Goal: Task Accomplishment & Management: Use online tool/utility

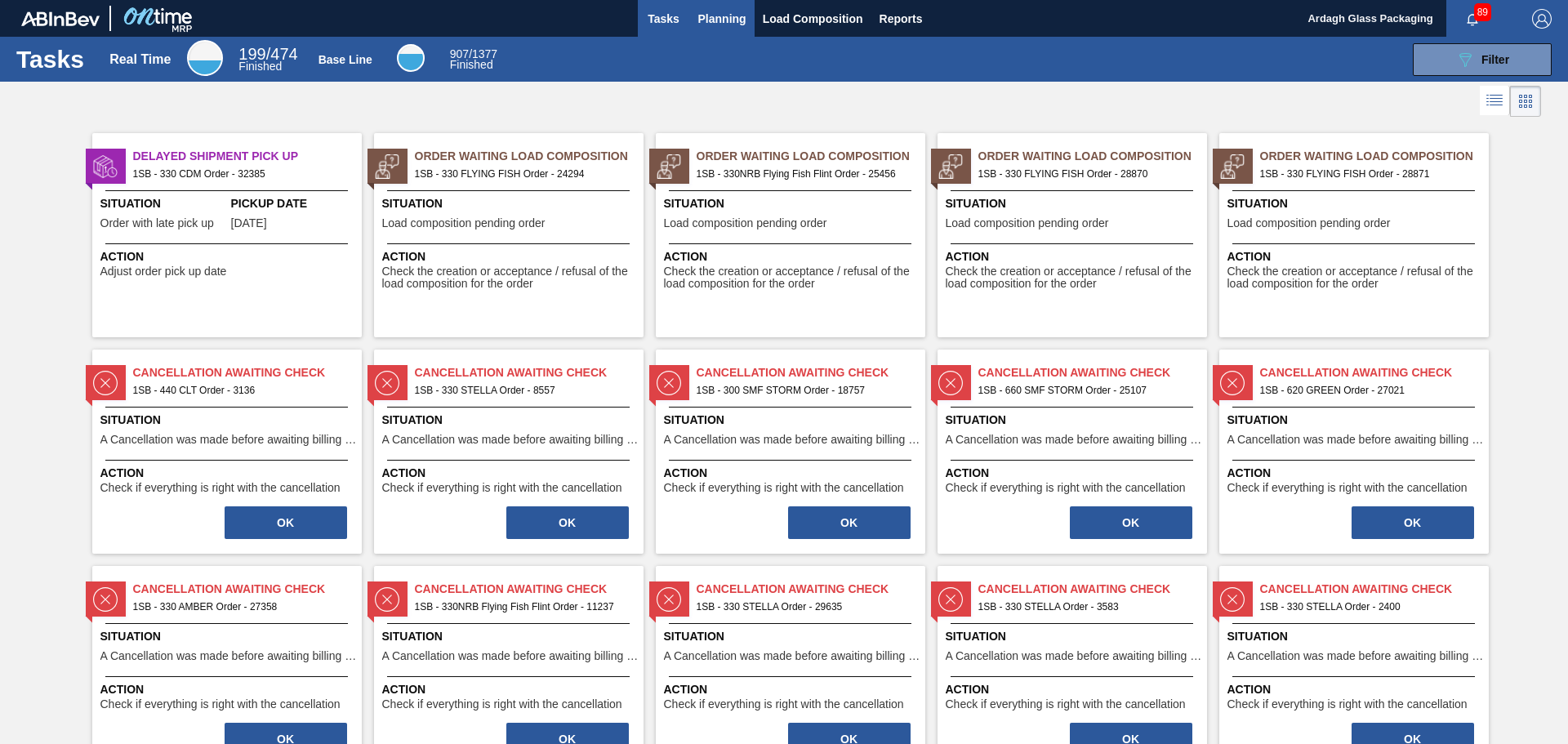
click at [728, 24] on span "Planning" at bounding box center [722, 18] width 48 height 19
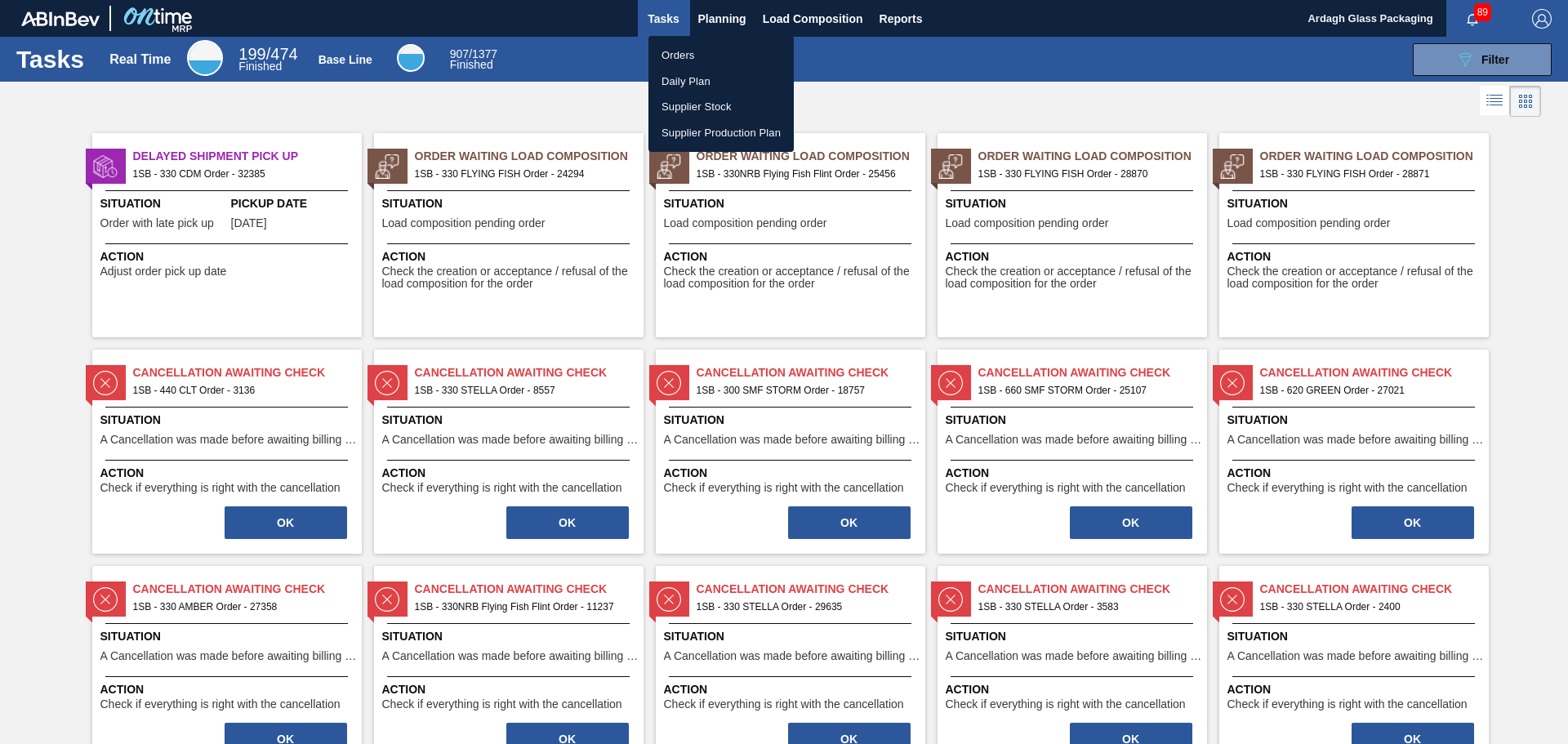
click at [705, 51] on li "Orders" at bounding box center [721, 55] width 145 height 26
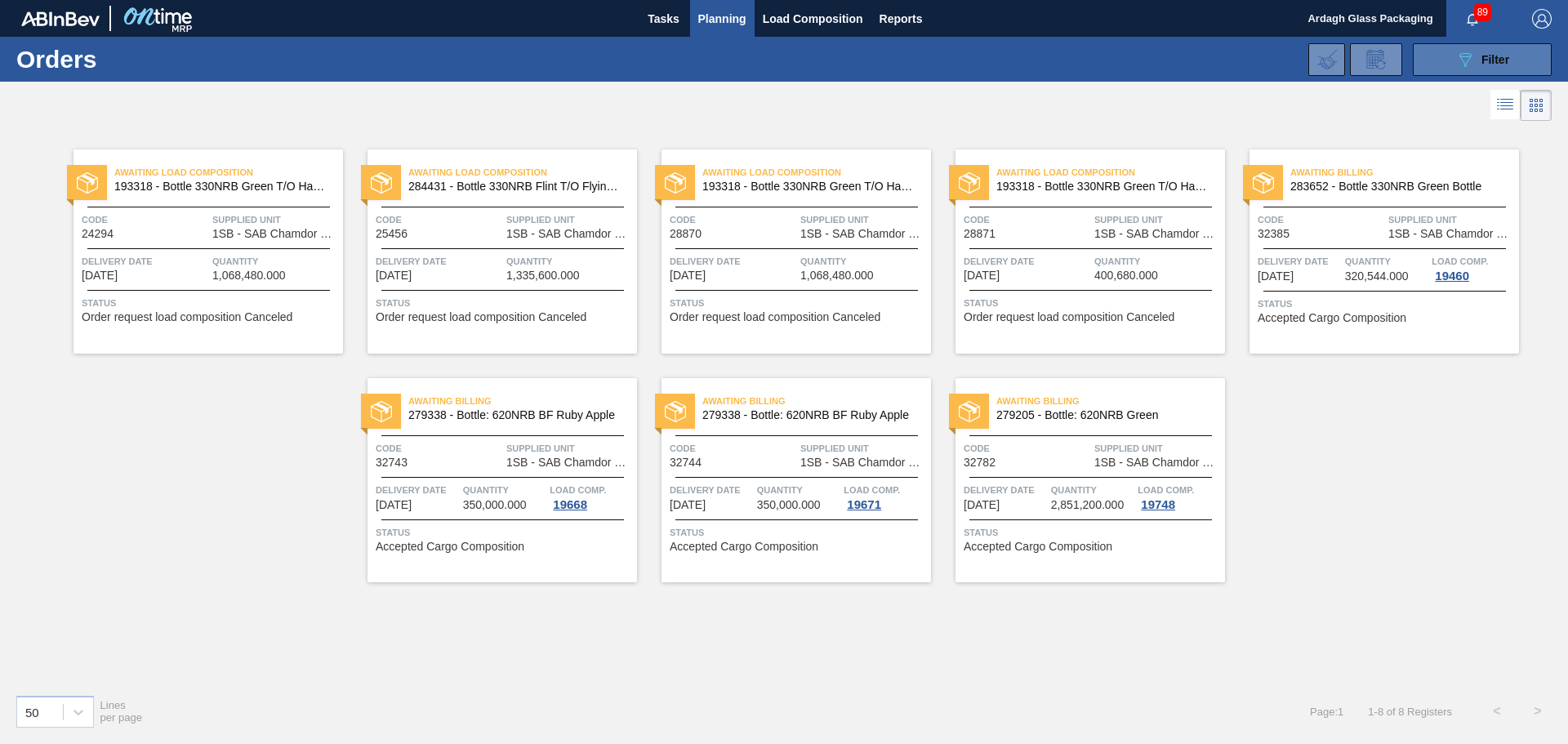
click at [1465, 63] on icon "089F7B8B-B2A5-4AFE-B5C0-19BA573D28AC" at bounding box center [1465, 59] width 19 height 19
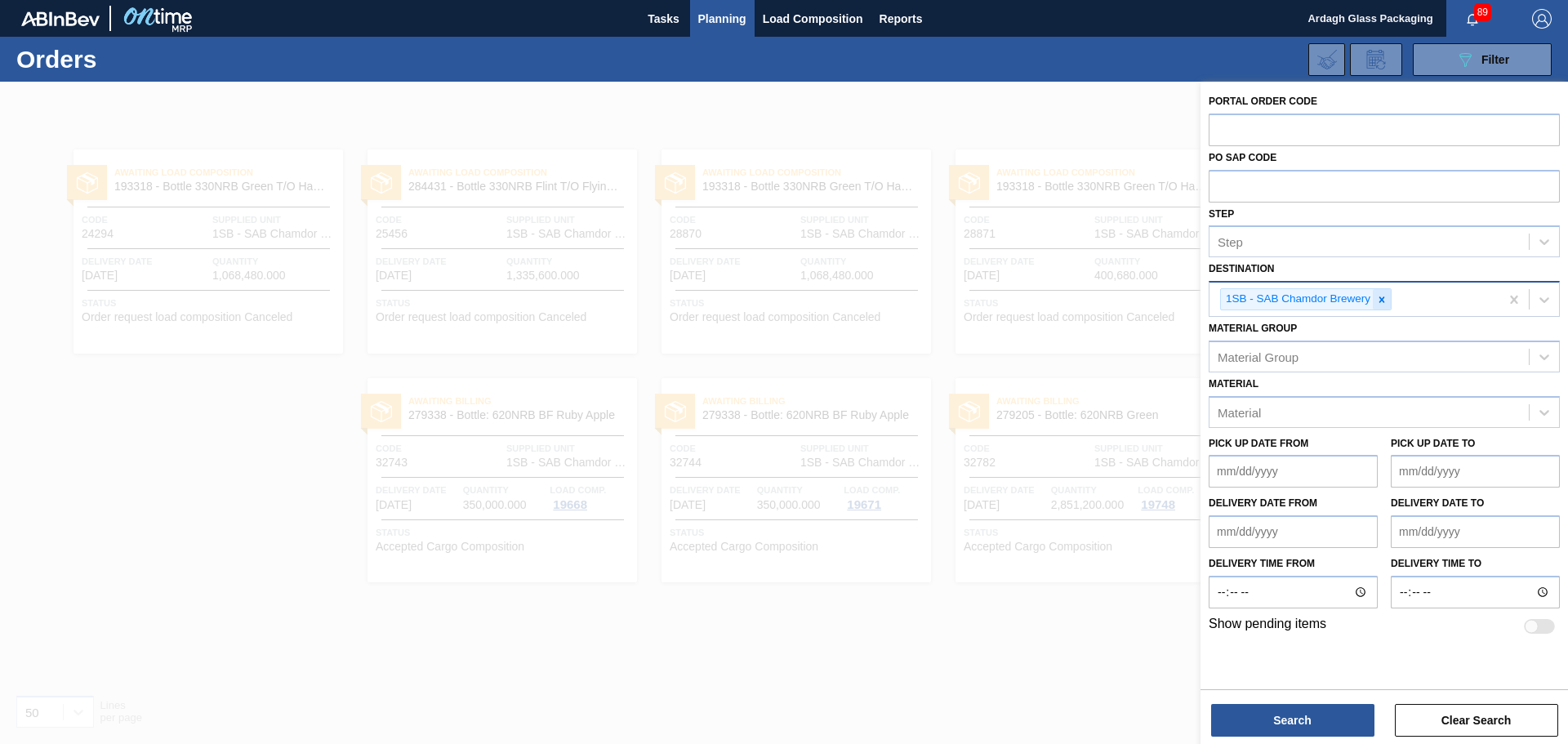
click at [1383, 299] on icon at bounding box center [1382, 299] width 11 height 11
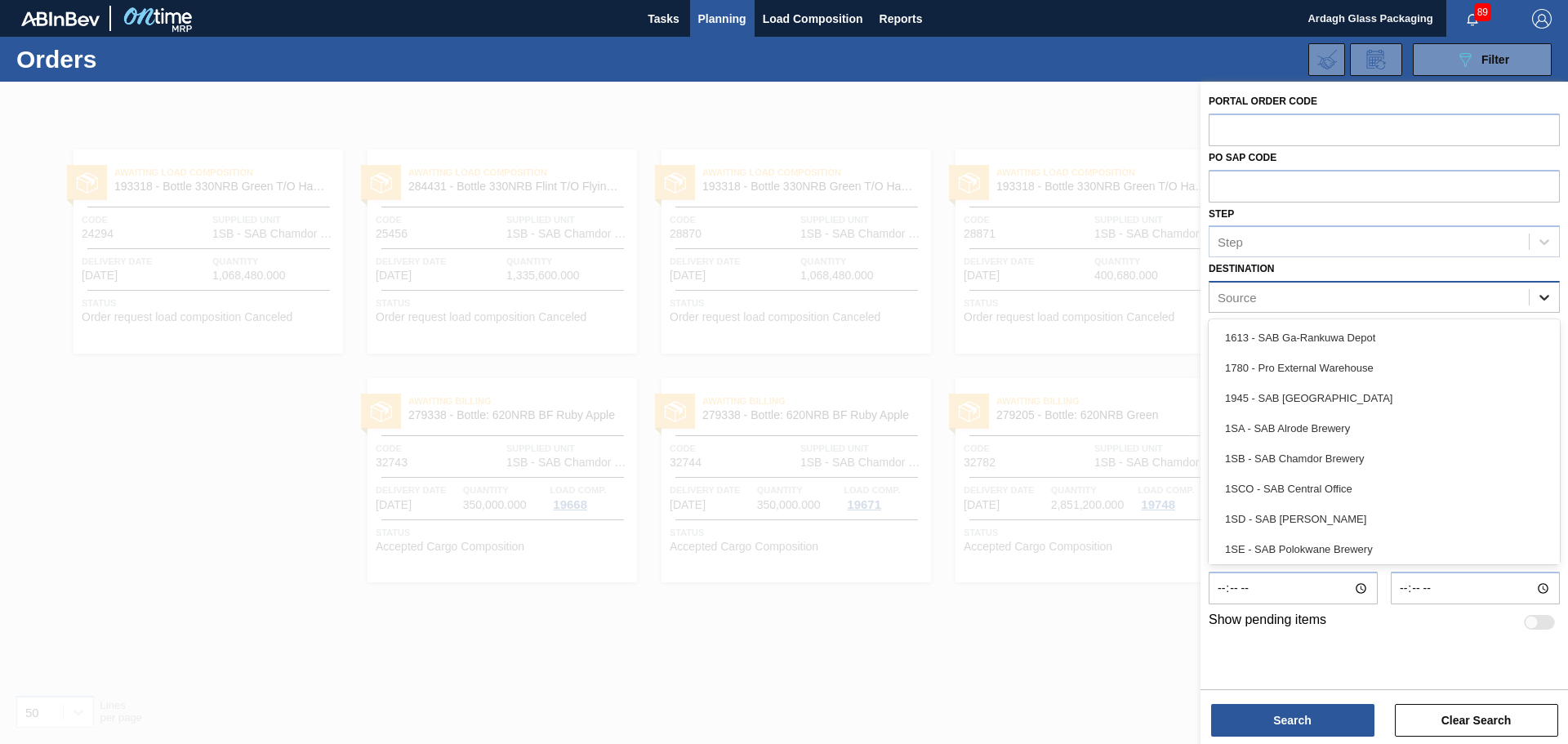
click at [1536, 311] on div at bounding box center [1544, 297] width 30 height 30
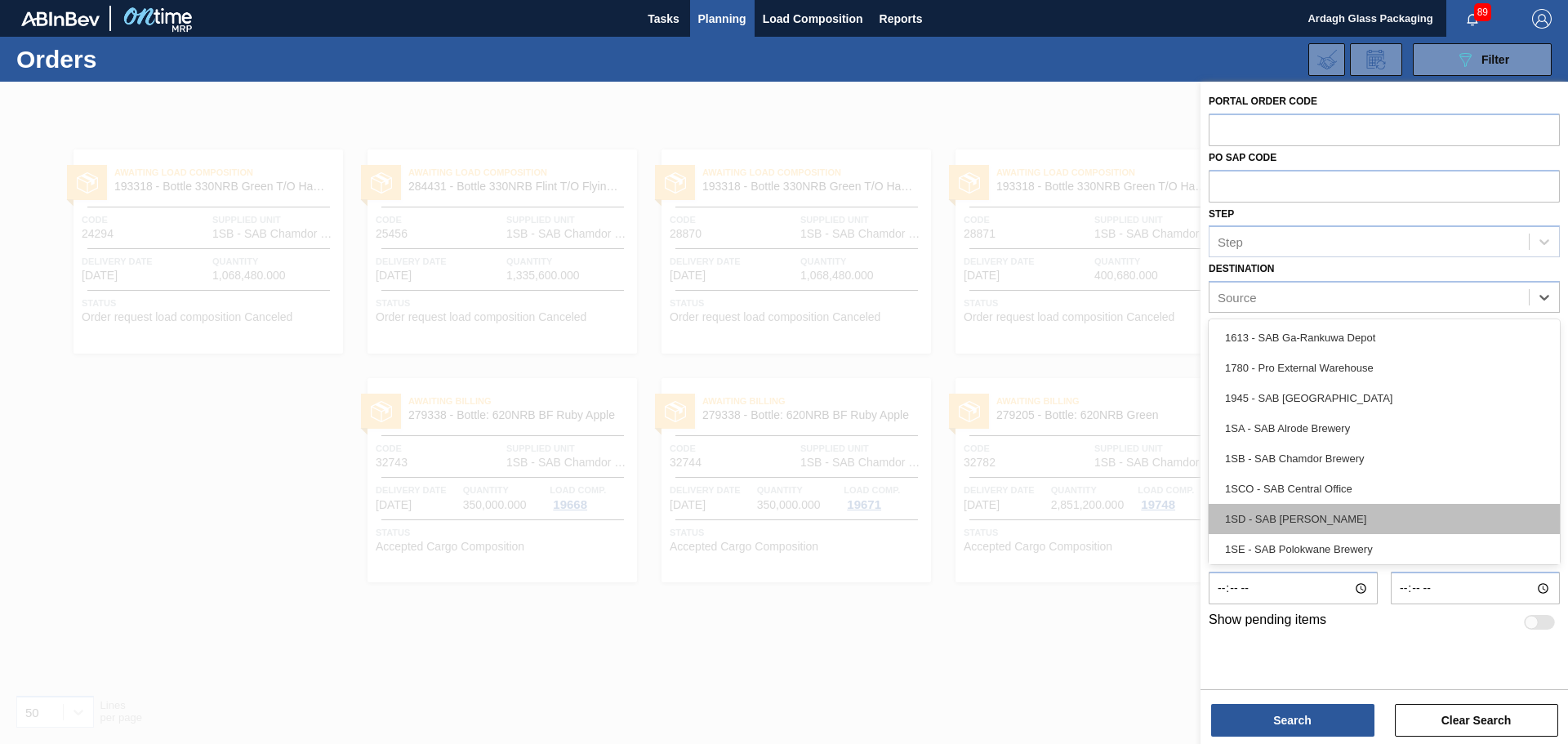
click at [1325, 514] on div "1SD - SAB [PERSON_NAME]" at bounding box center [1383, 519] width 351 height 31
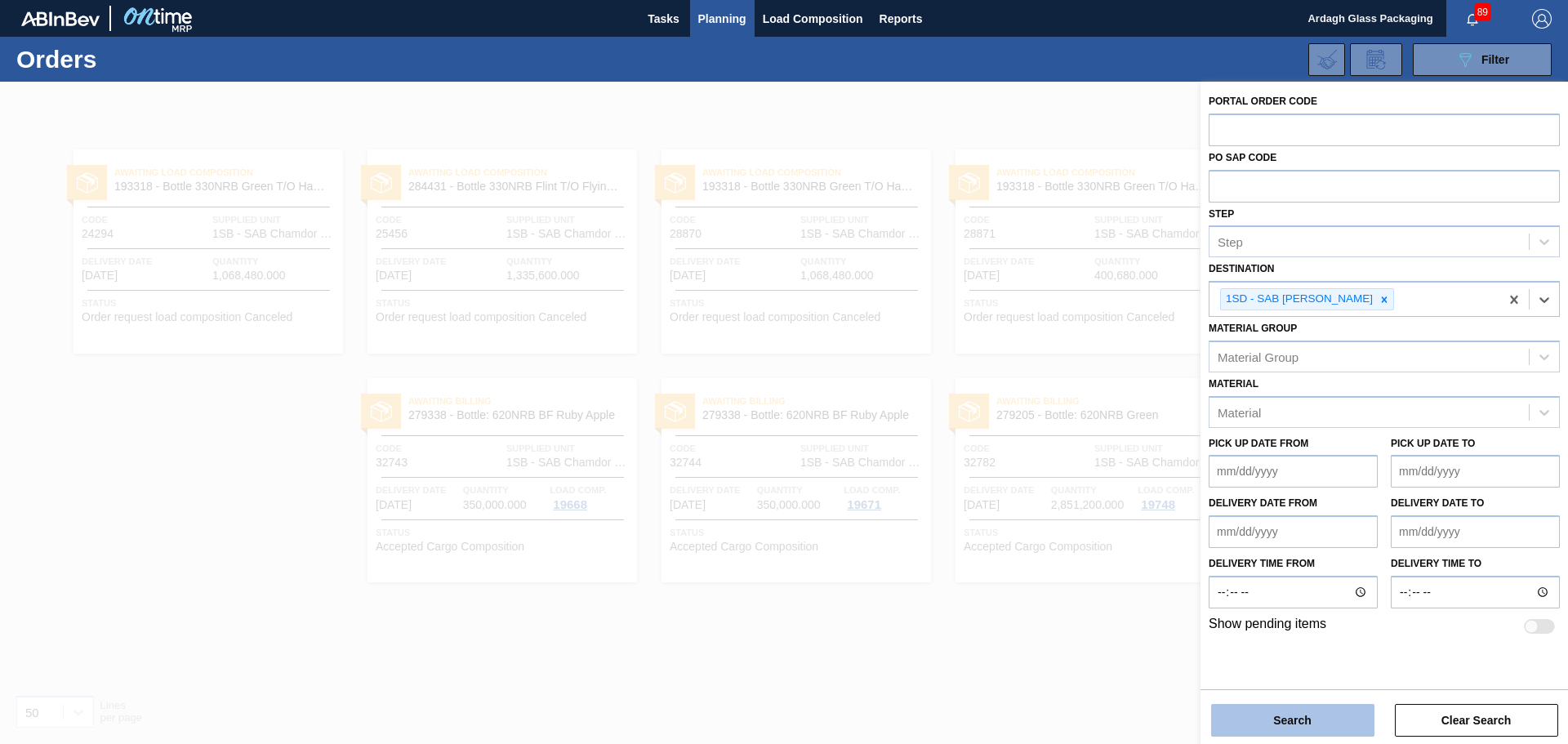
click at [1284, 719] on button "Search" at bounding box center [1293, 720] width 163 height 33
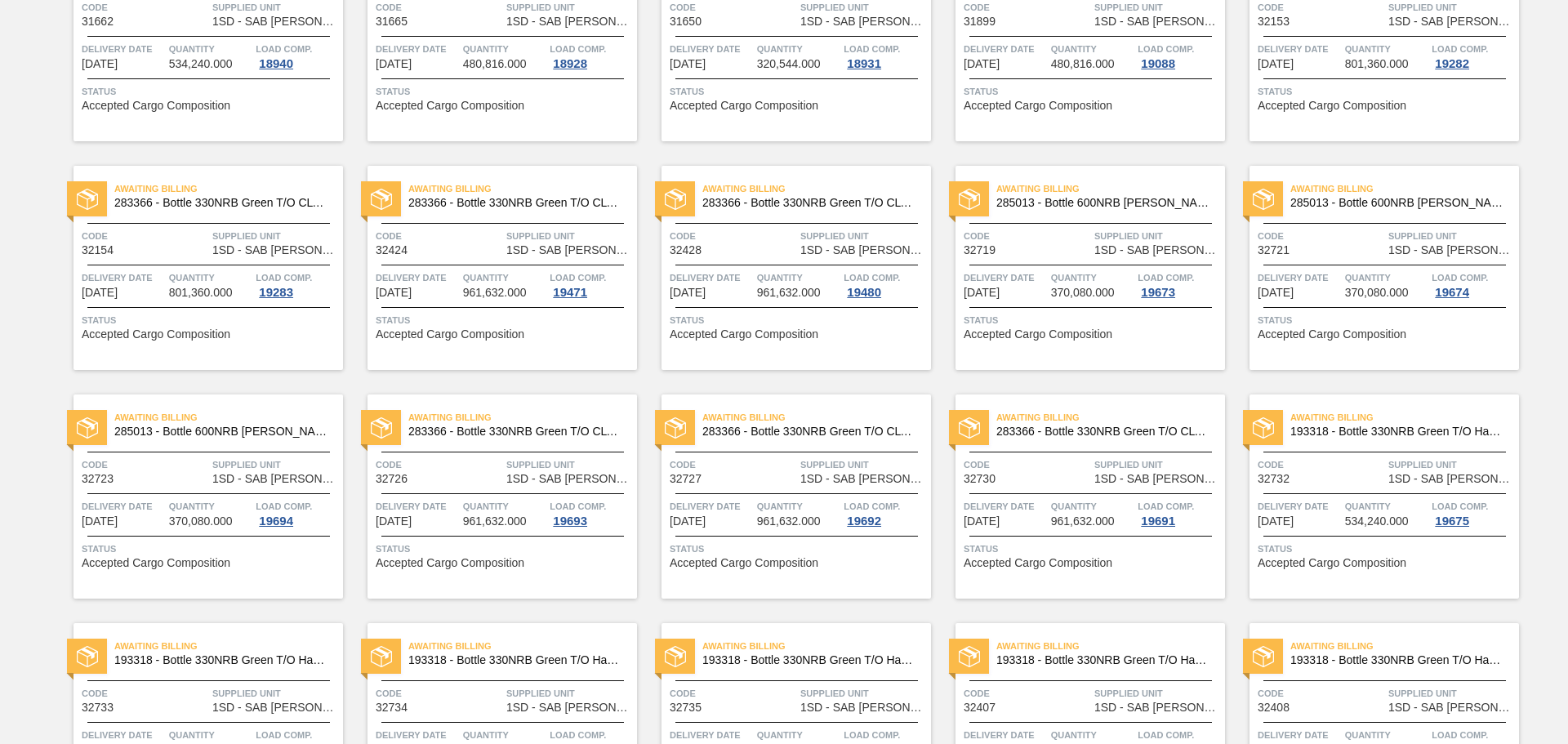
scroll to position [1307, 0]
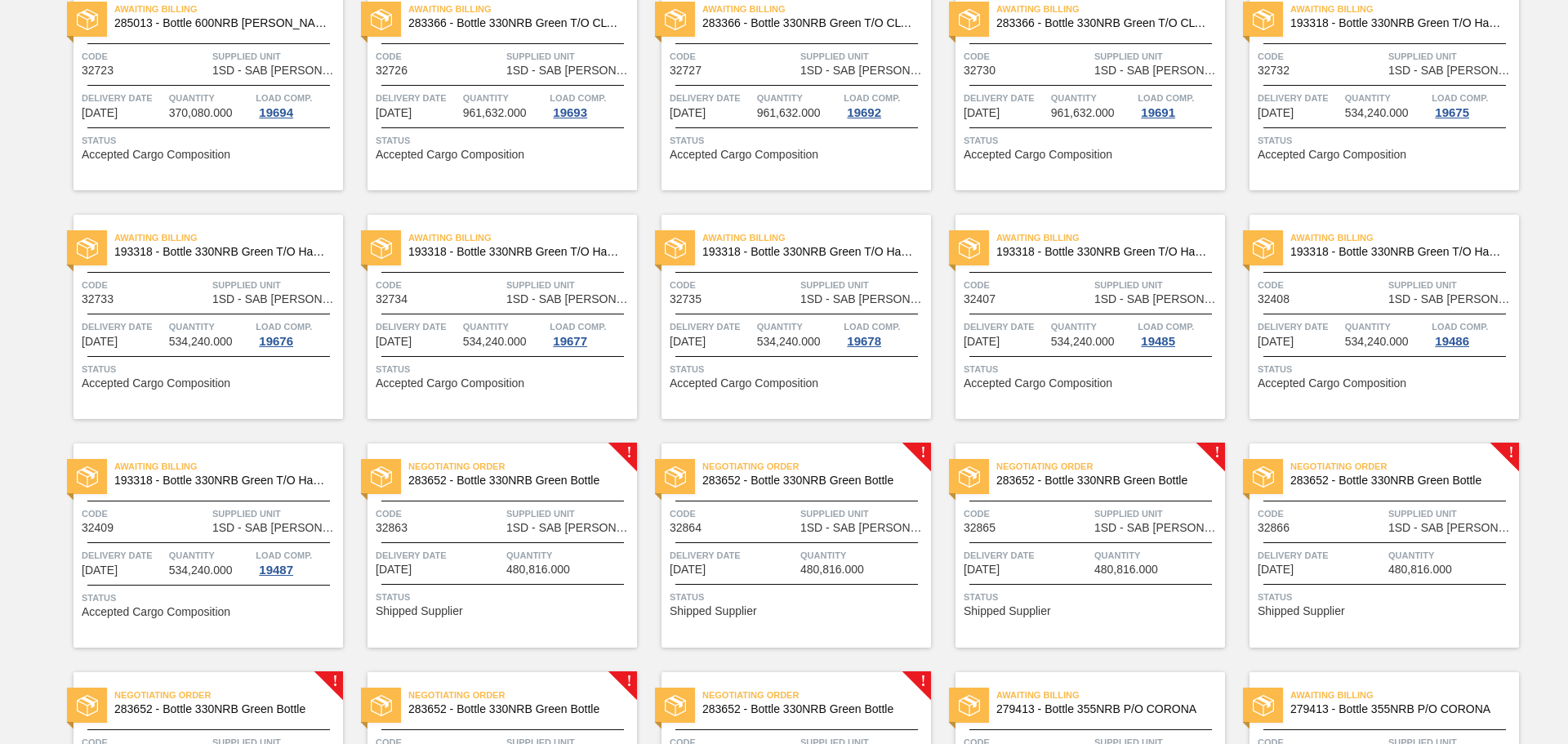
click at [509, 558] on span "Quantity" at bounding box center [570, 555] width 126 height 16
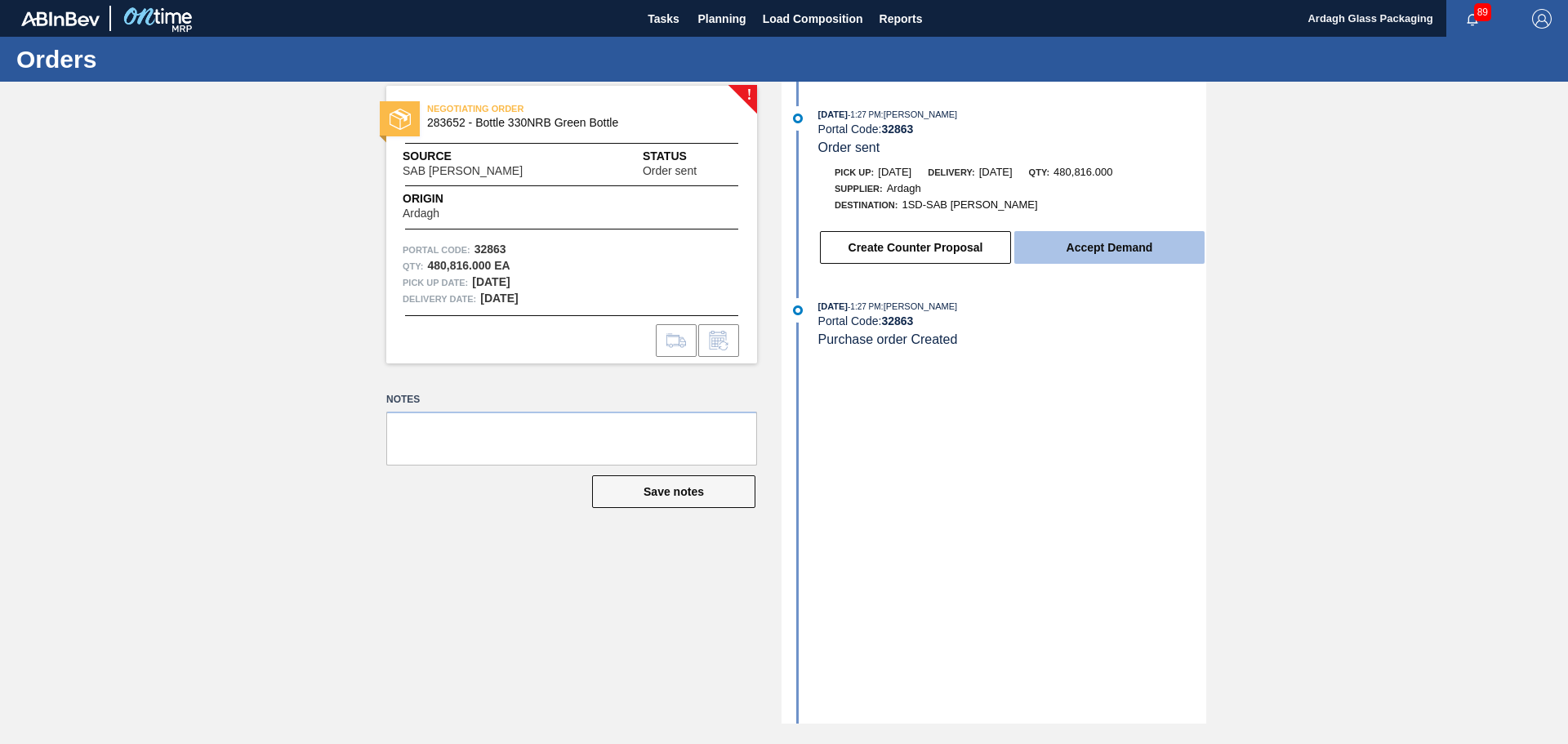
click at [1096, 258] on button "Accept Demand" at bounding box center [1109, 248] width 190 height 33
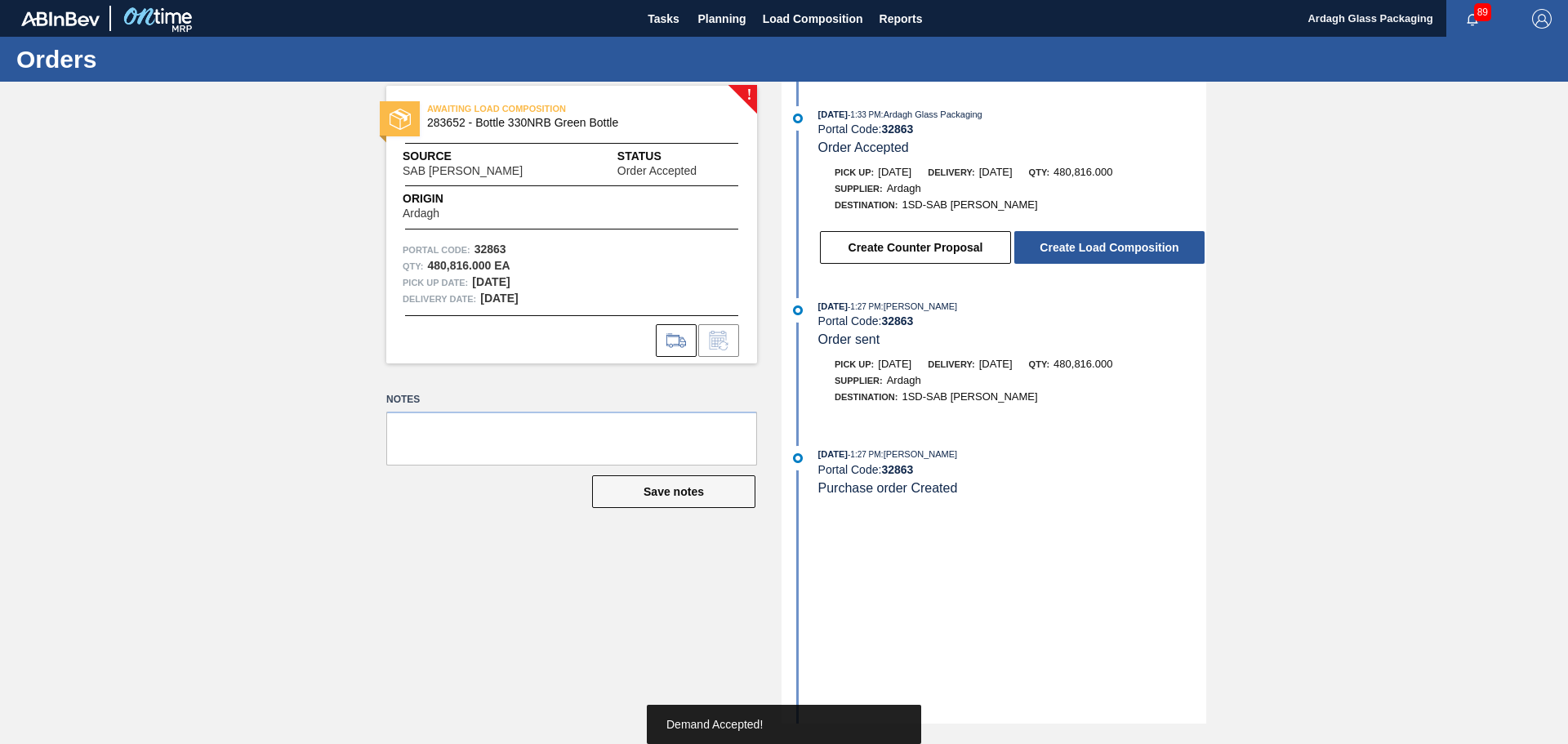
click at [1095, 250] on button "Create Load Composition" at bounding box center [1109, 248] width 190 height 33
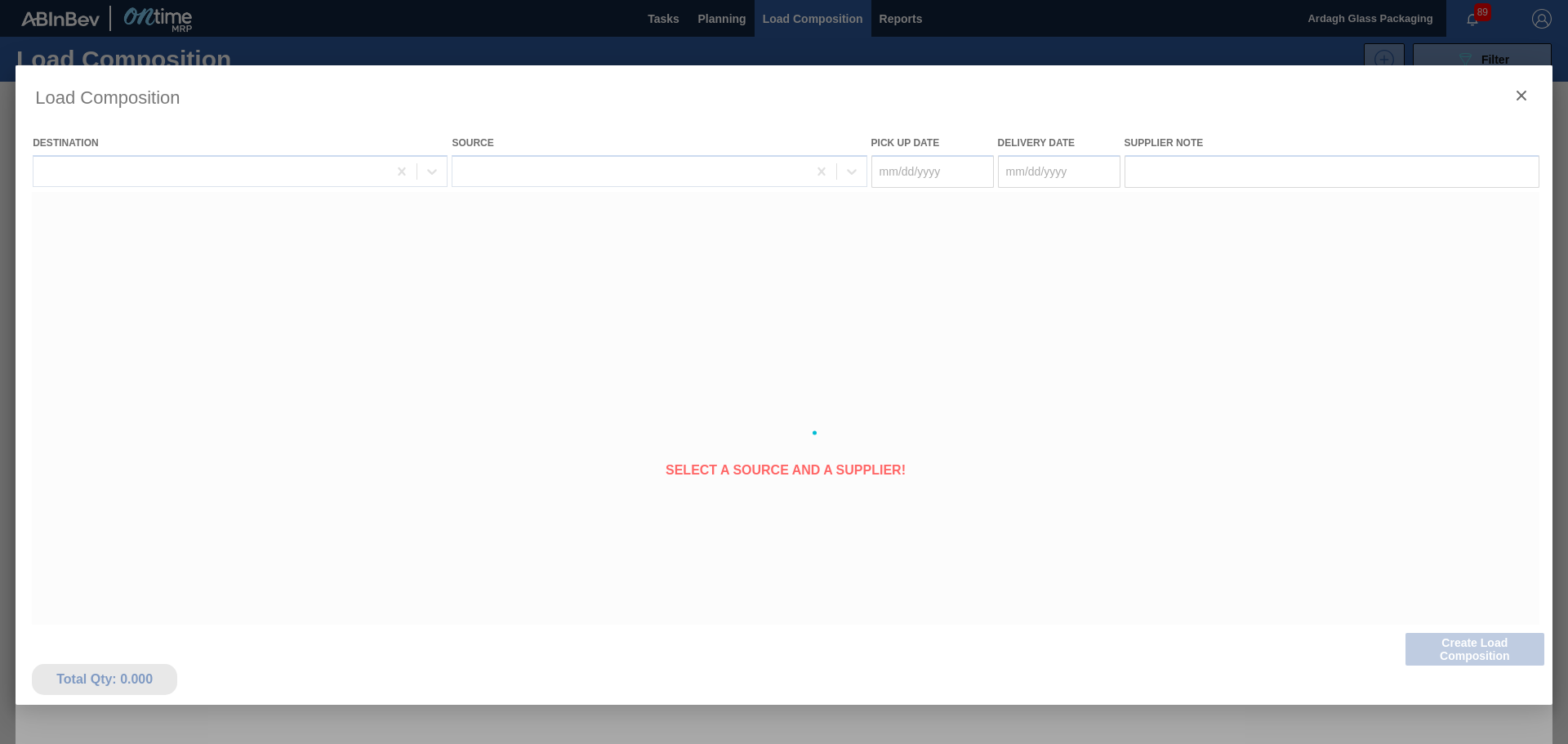
type Date "[DATE]"
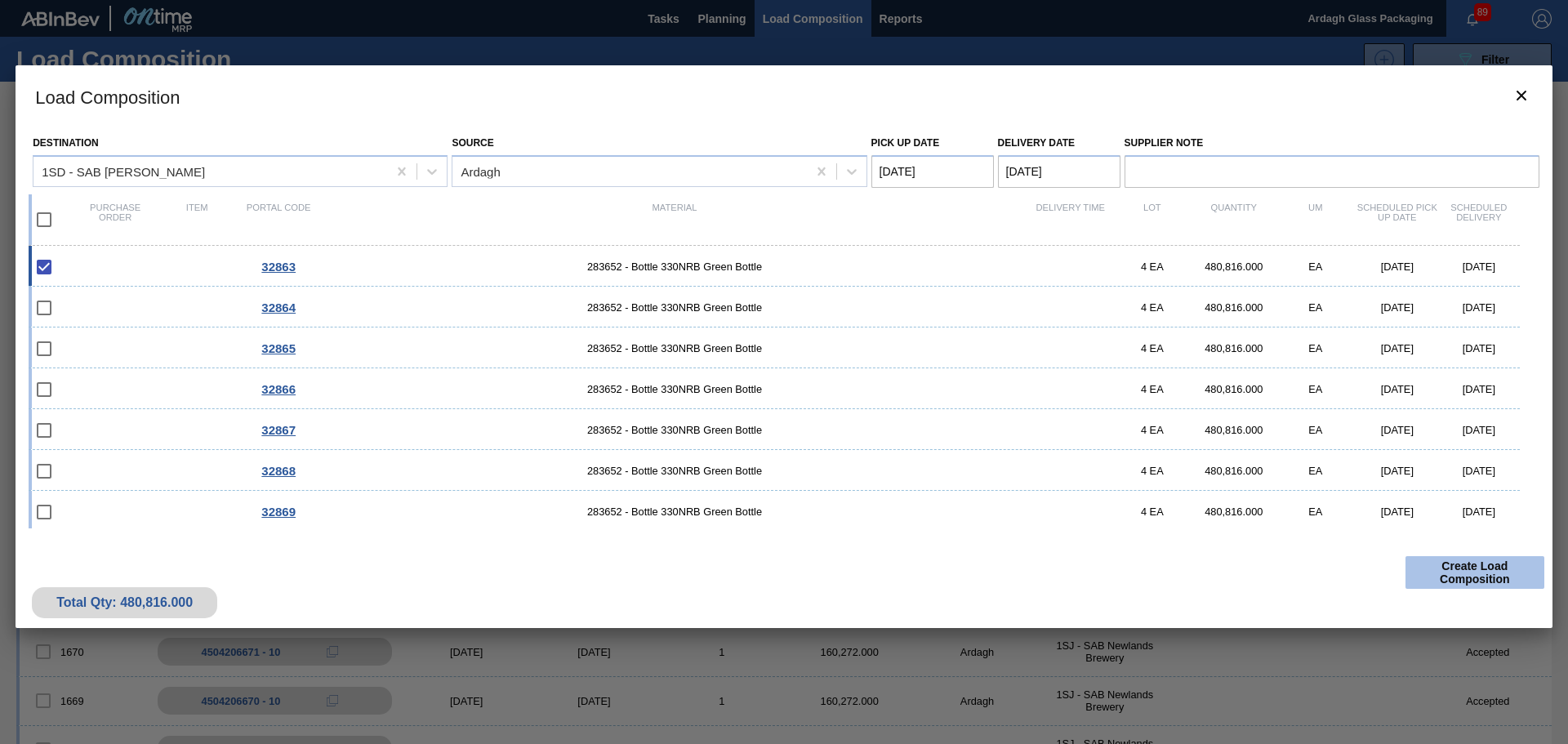
click at [1440, 567] on button "Create Load Composition" at bounding box center [1474, 573] width 139 height 33
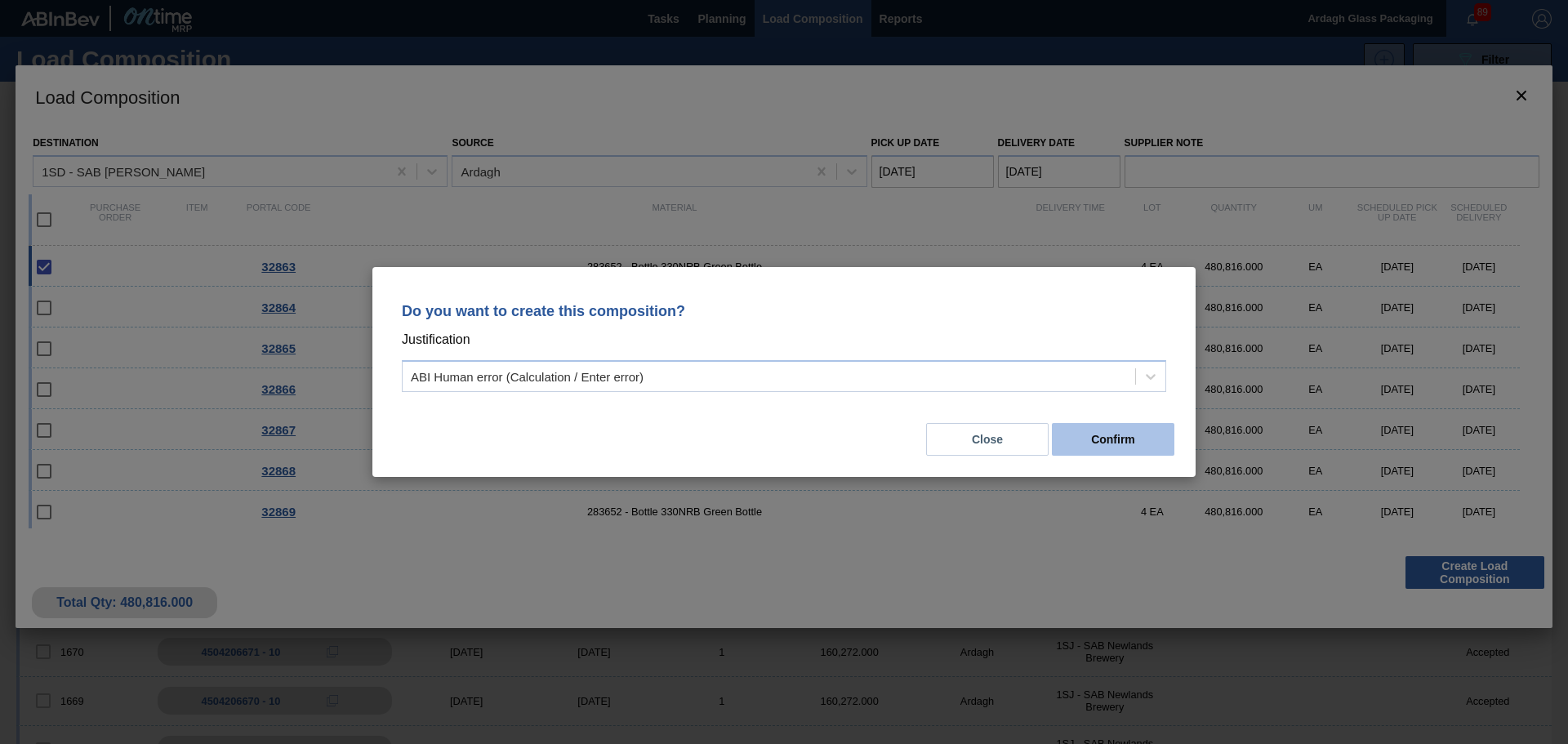
click at [1161, 443] on button "Confirm" at bounding box center [1113, 439] width 122 height 33
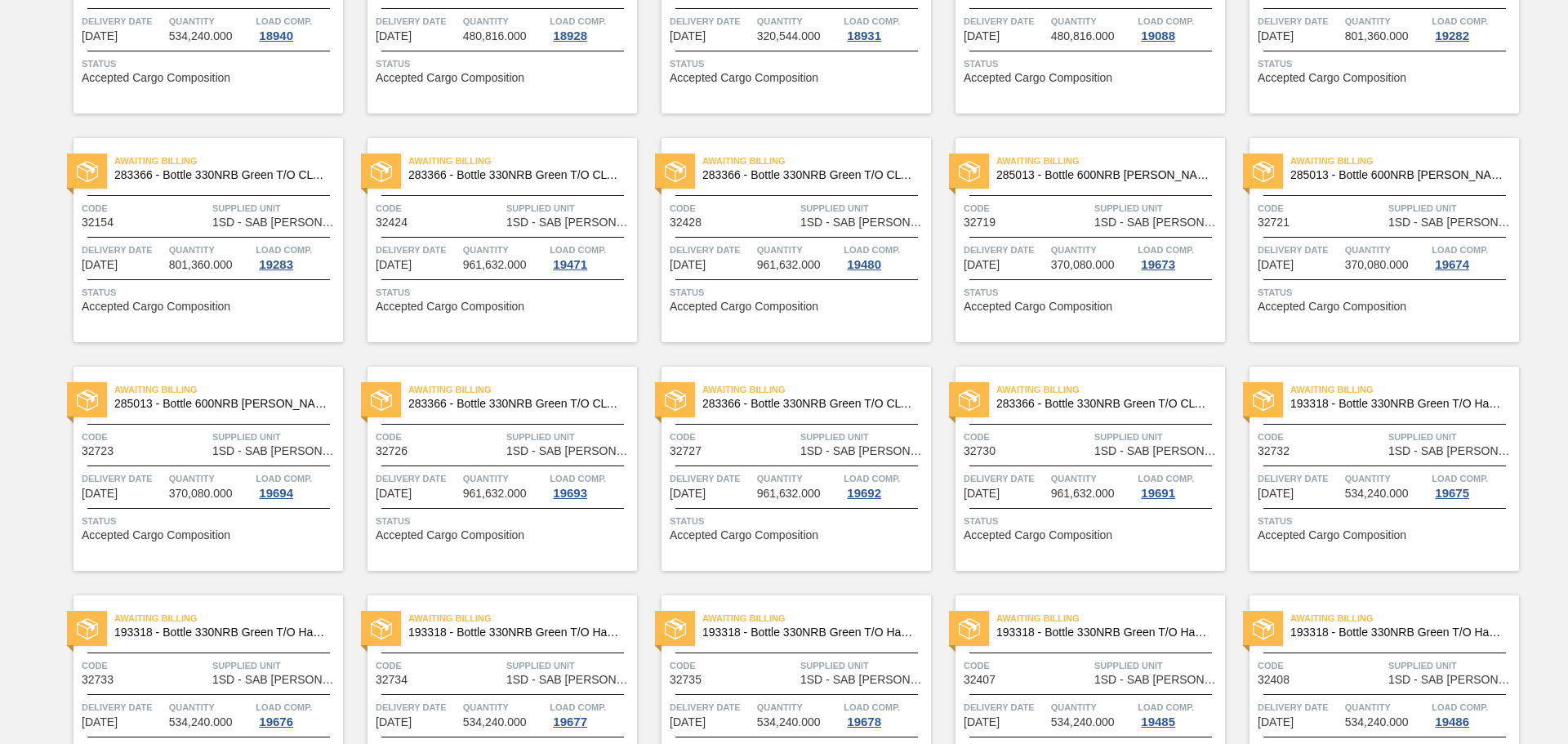
scroll to position [1225, 0]
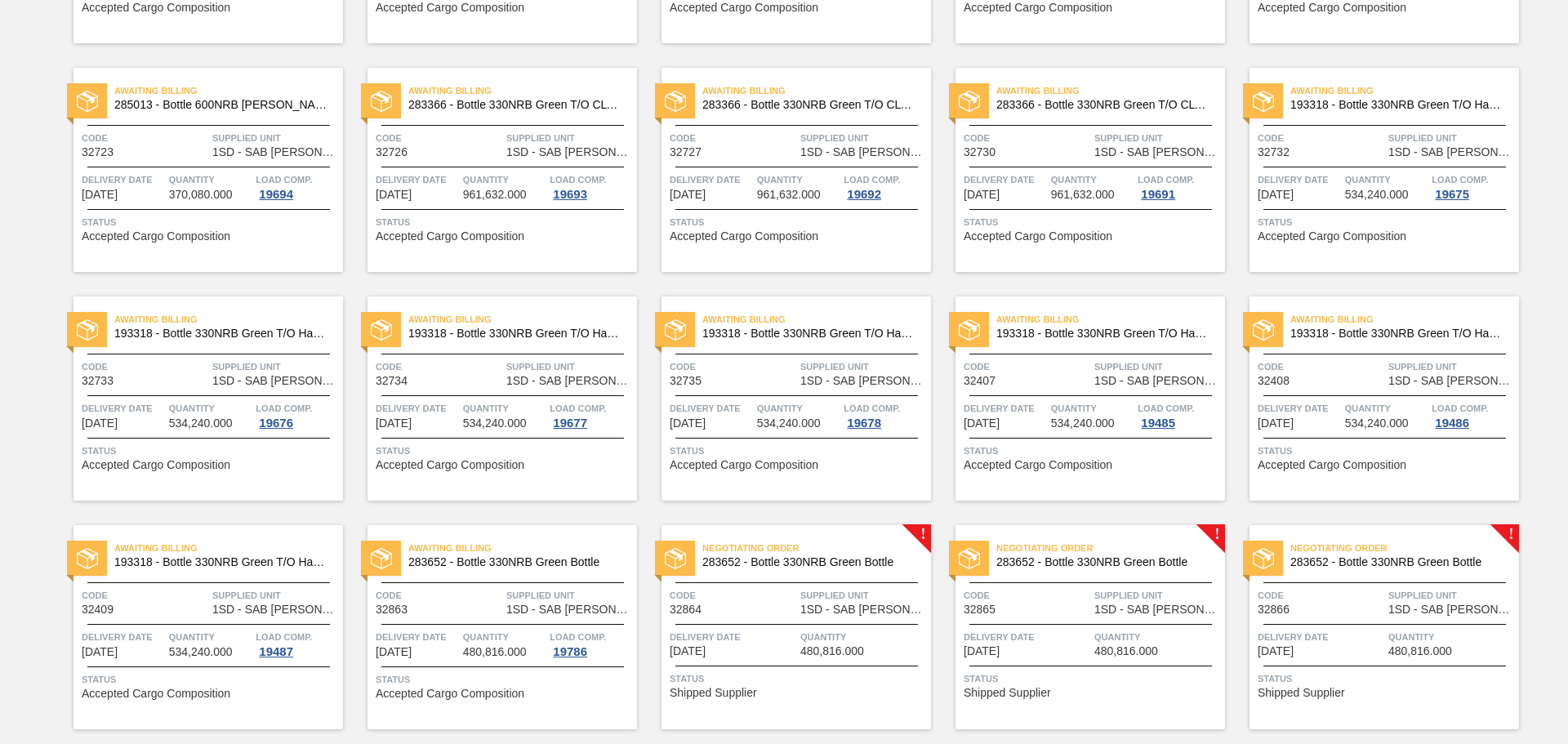
click at [794, 605] on div "Code 32864" at bounding box center [732, 602] width 126 height 29
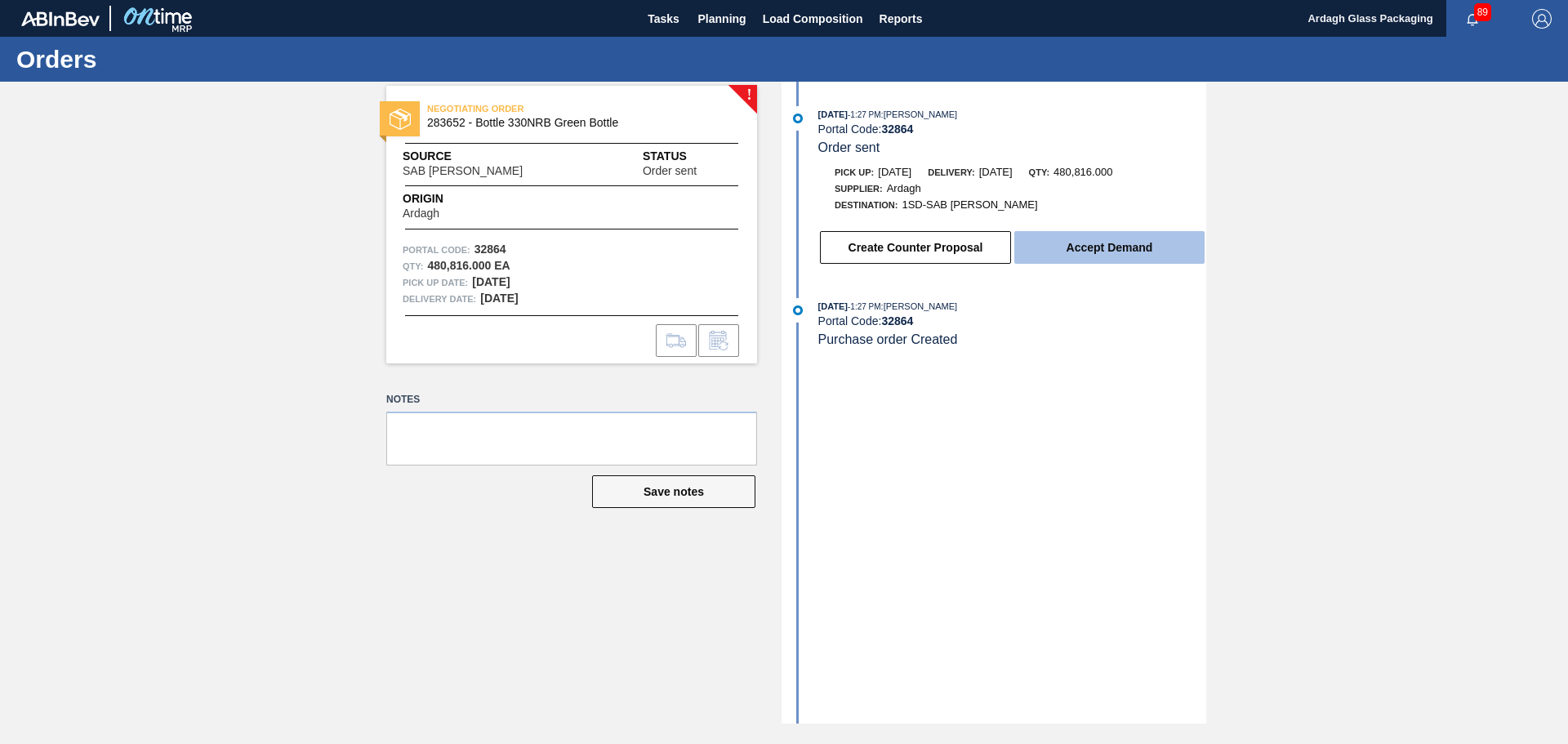
click at [1112, 244] on button "Accept Demand" at bounding box center [1109, 248] width 190 height 33
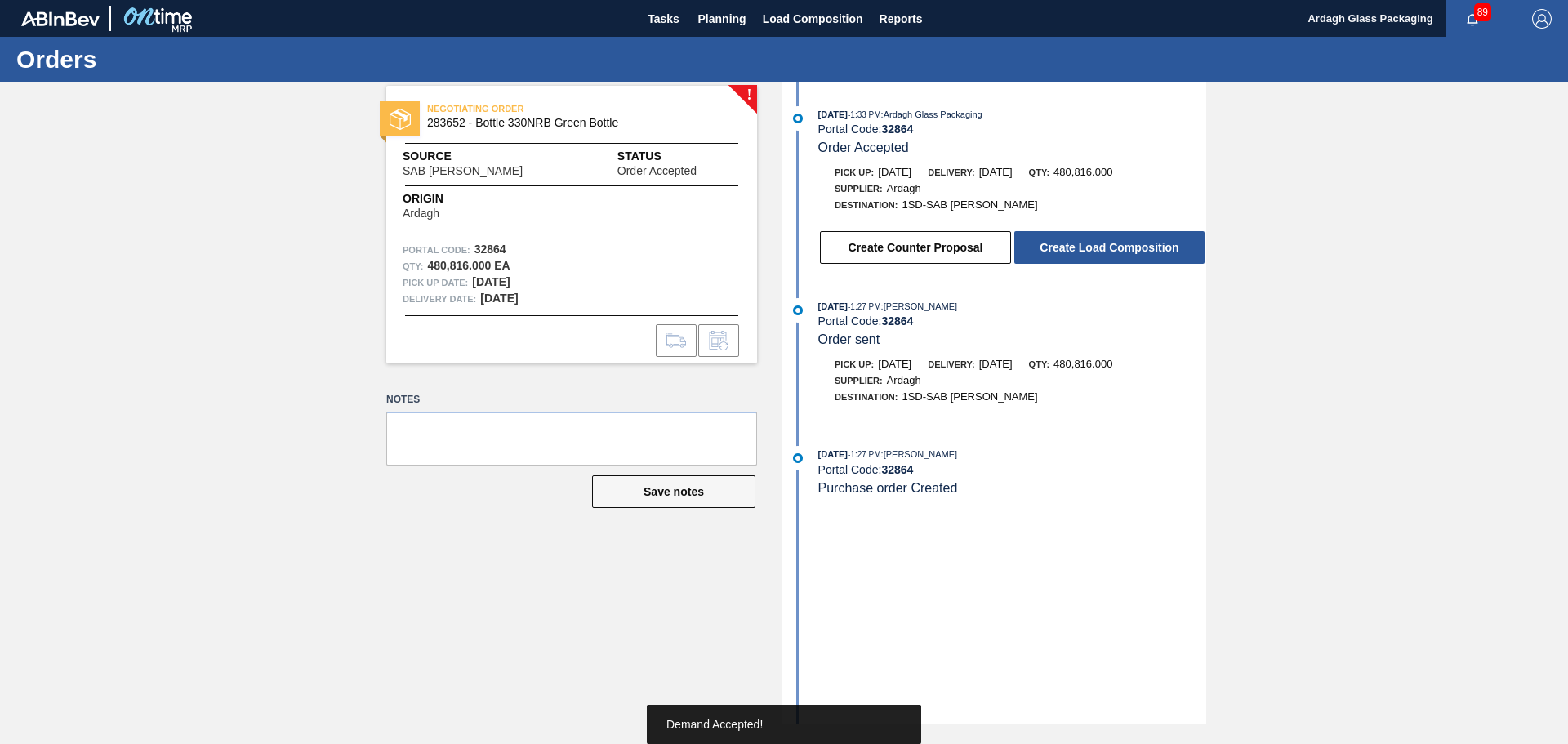
click at [1112, 244] on button "Create Load Composition" at bounding box center [1109, 248] width 190 height 33
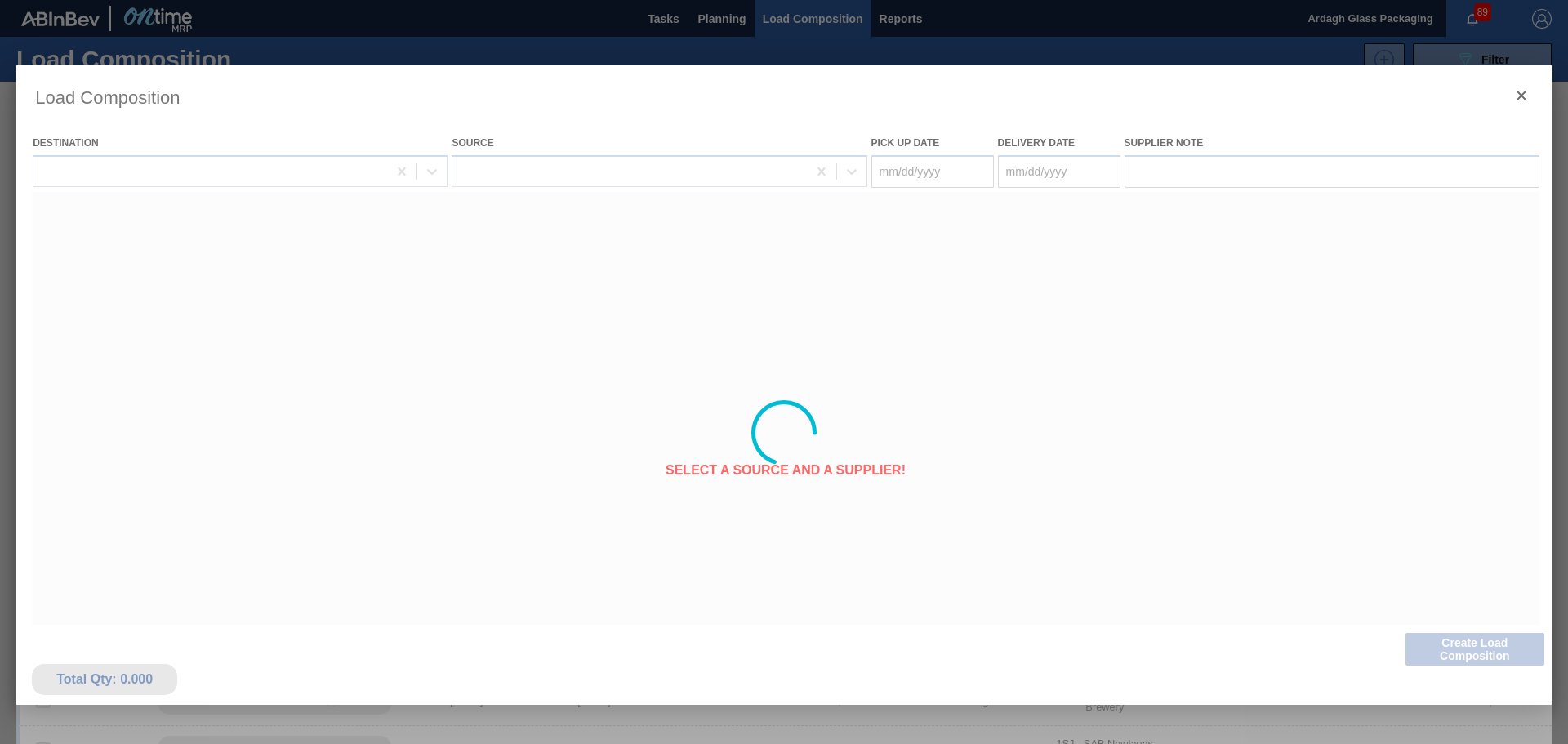
type Date "[DATE]"
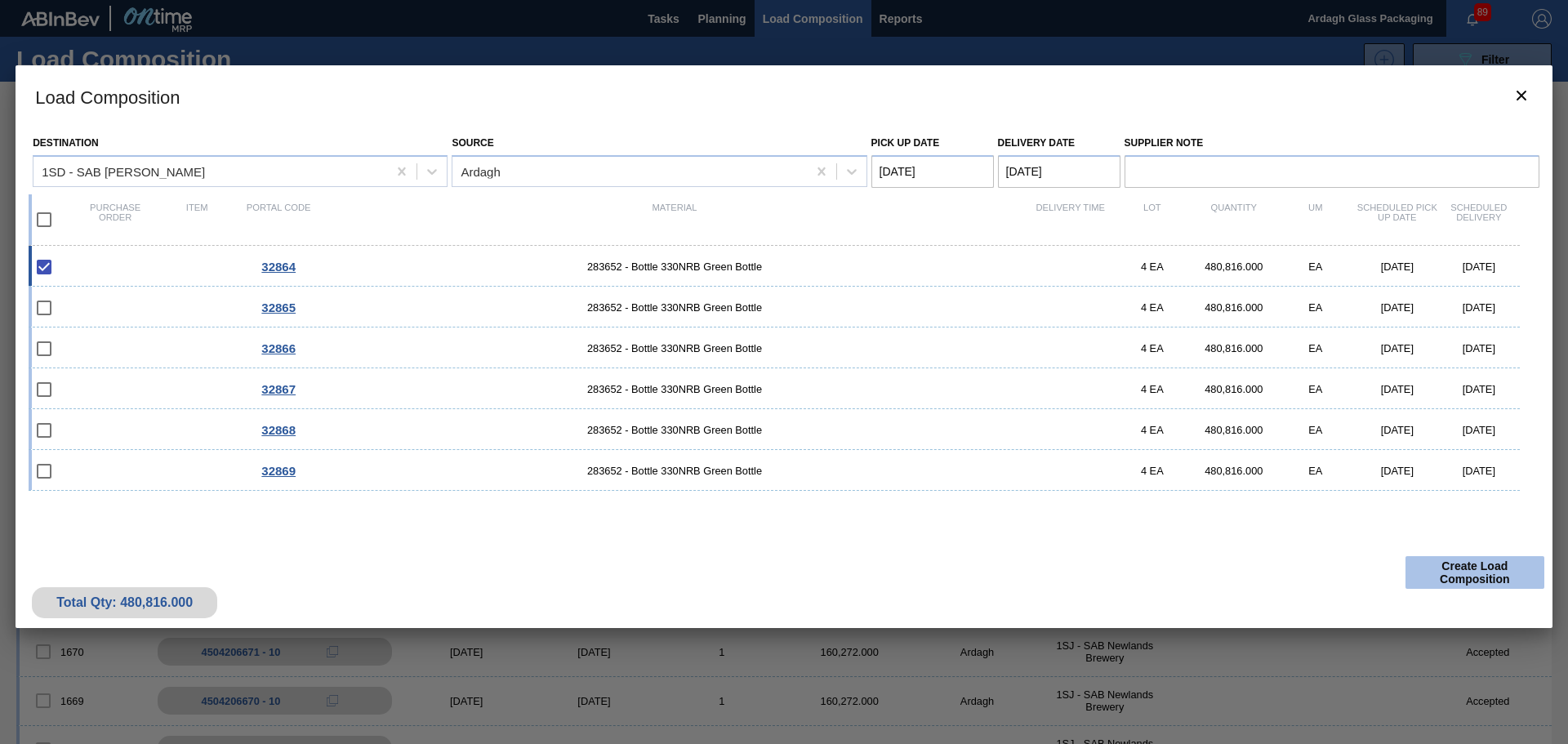
click at [1458, 578] on button "Create Load Composition" at bounding box center [1474, 573] width 139 height 33
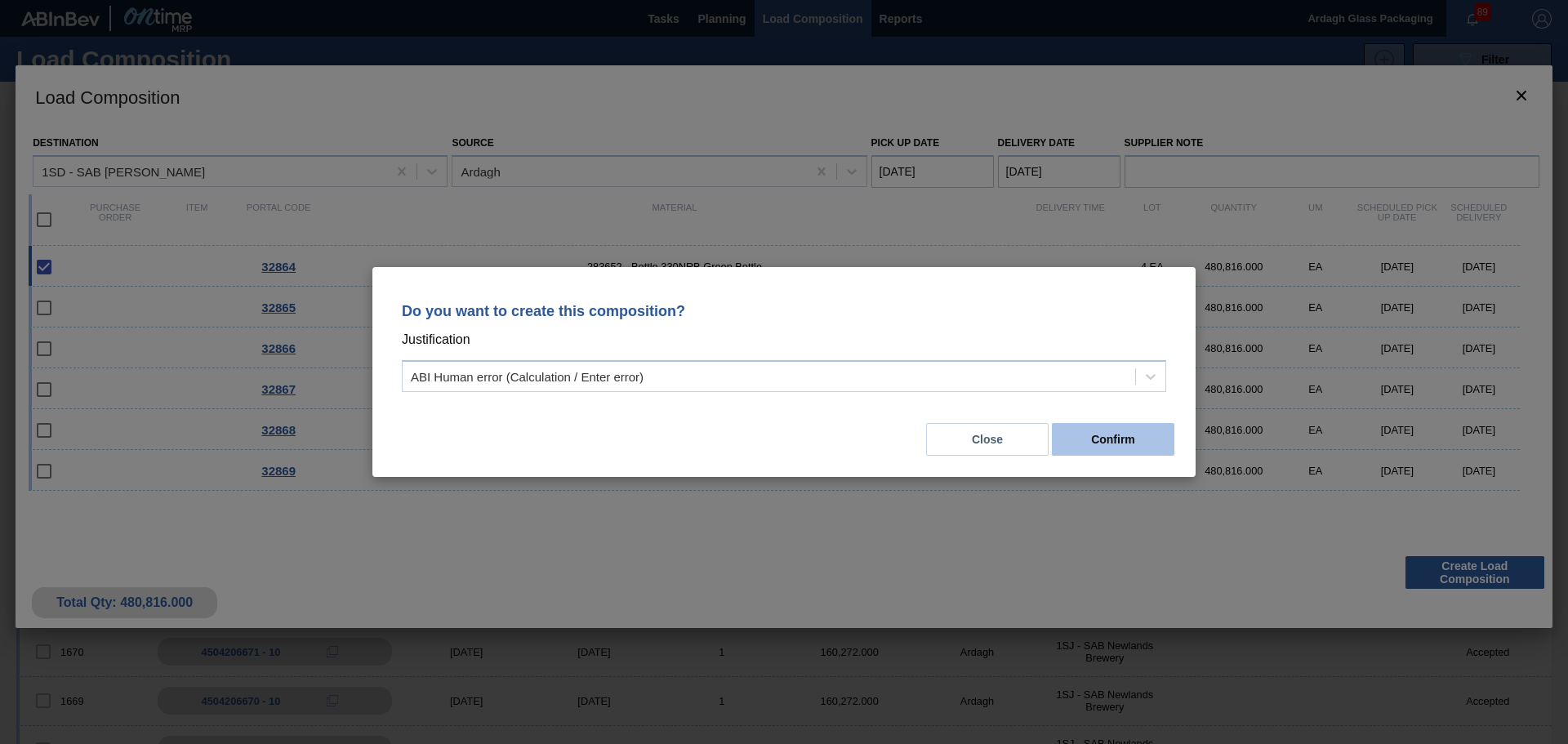
click at [1089, 432] on button "Confirm" at bounding box center [1113, 439] width 122 height 33
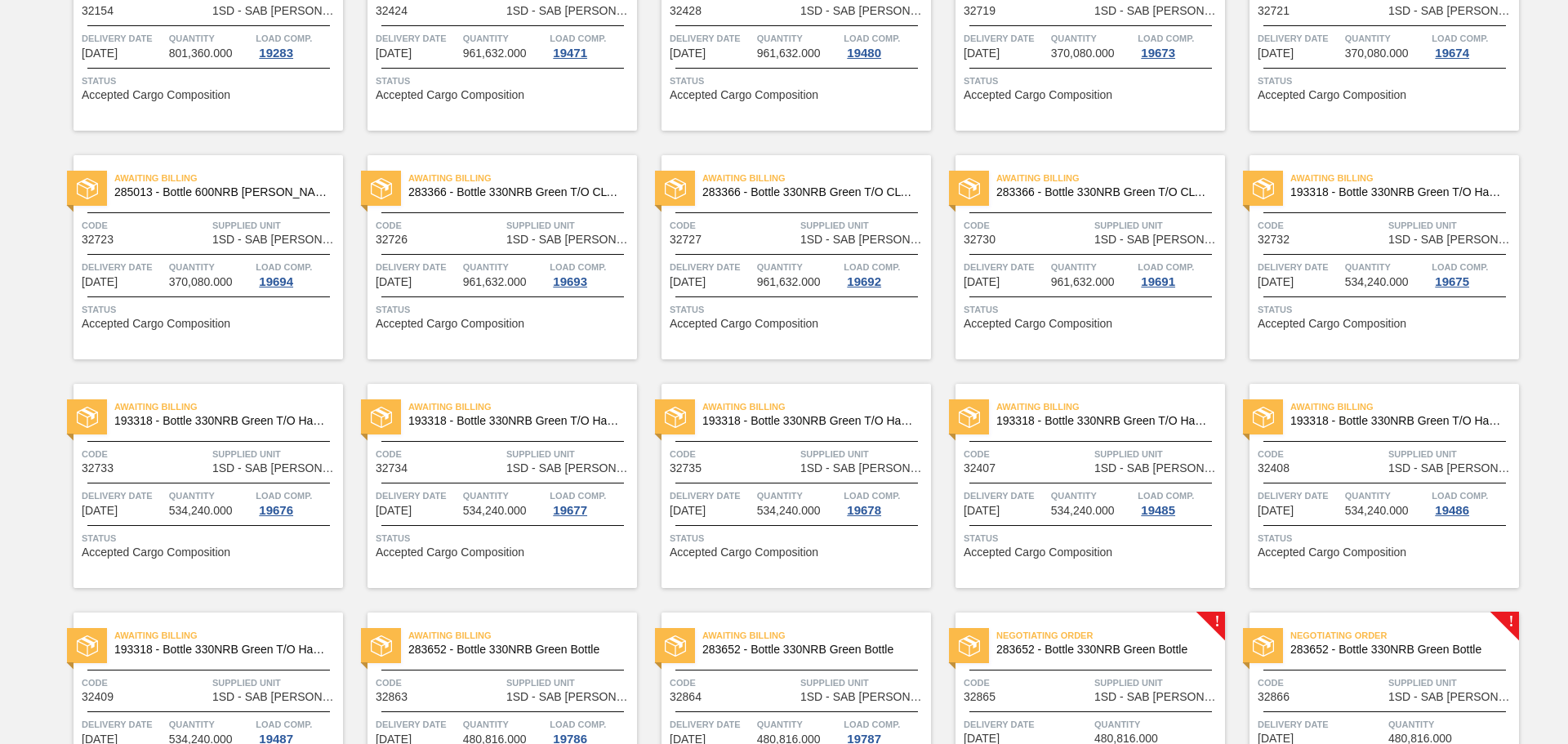
scroll to position [1307, 0]
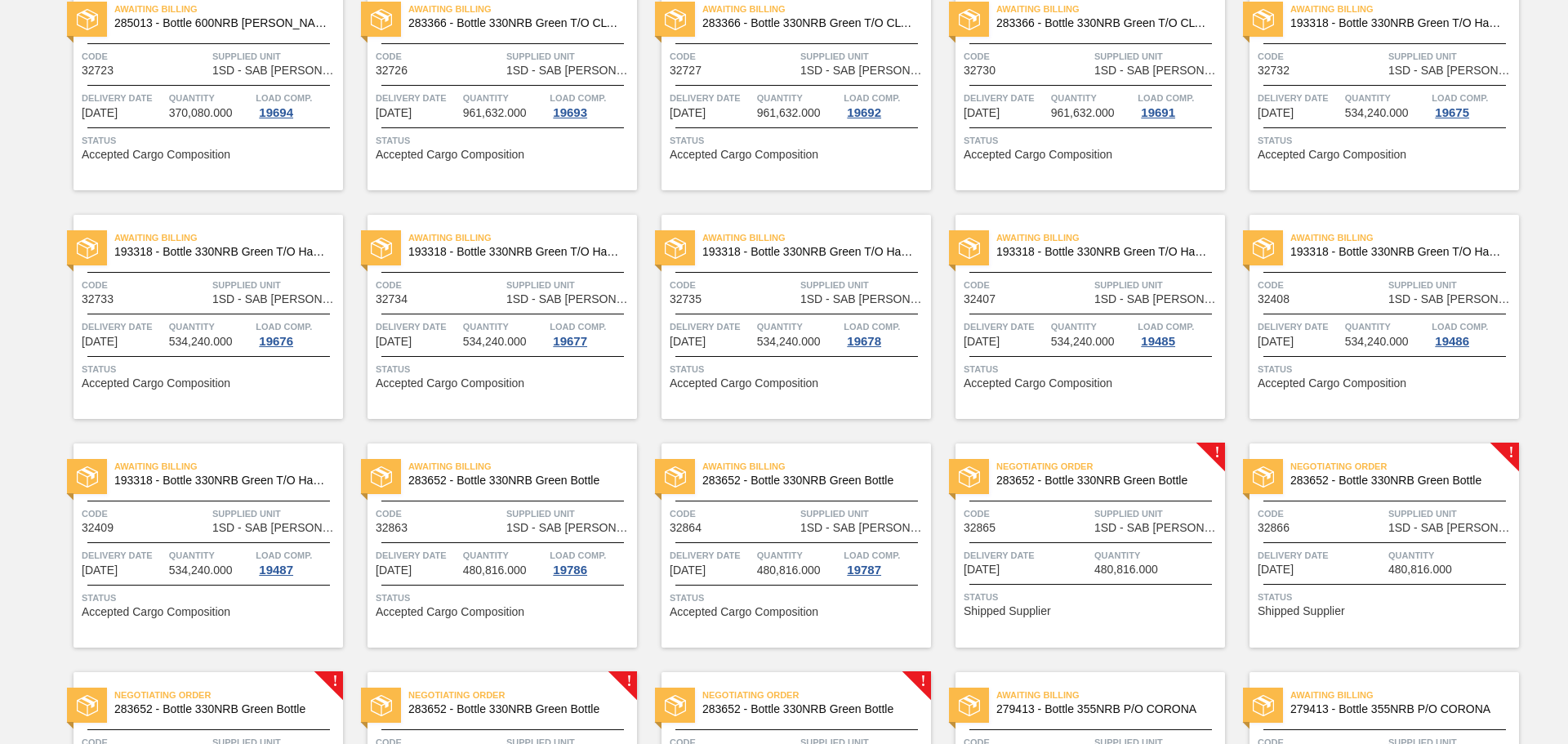
click at [1104, 554] on span "Quantity" at bounding box center [1158, 555] width 126 height 16
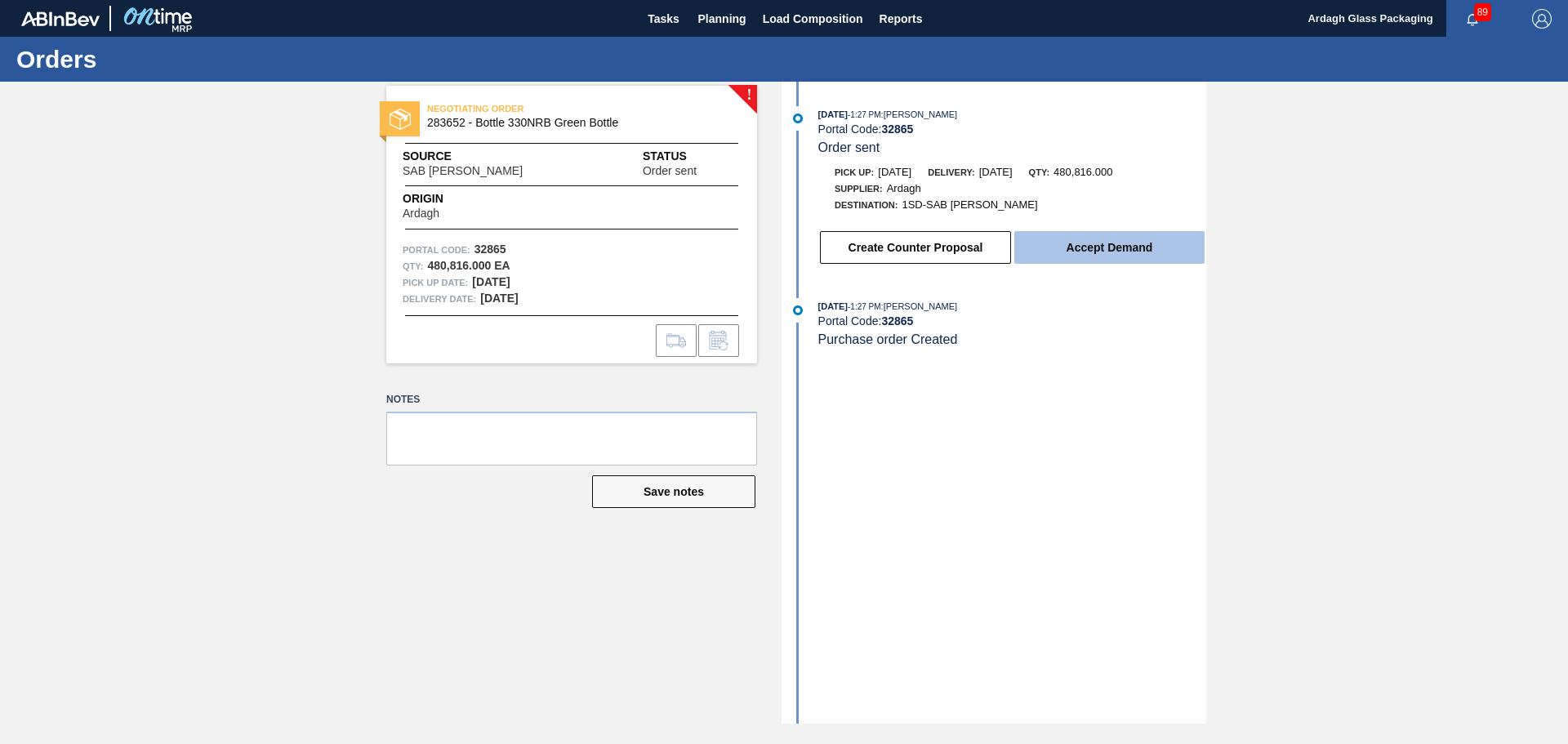
click at [1123, 250] on button "Accept Demand" at bounding box center [1109, 248] width 190 height 33
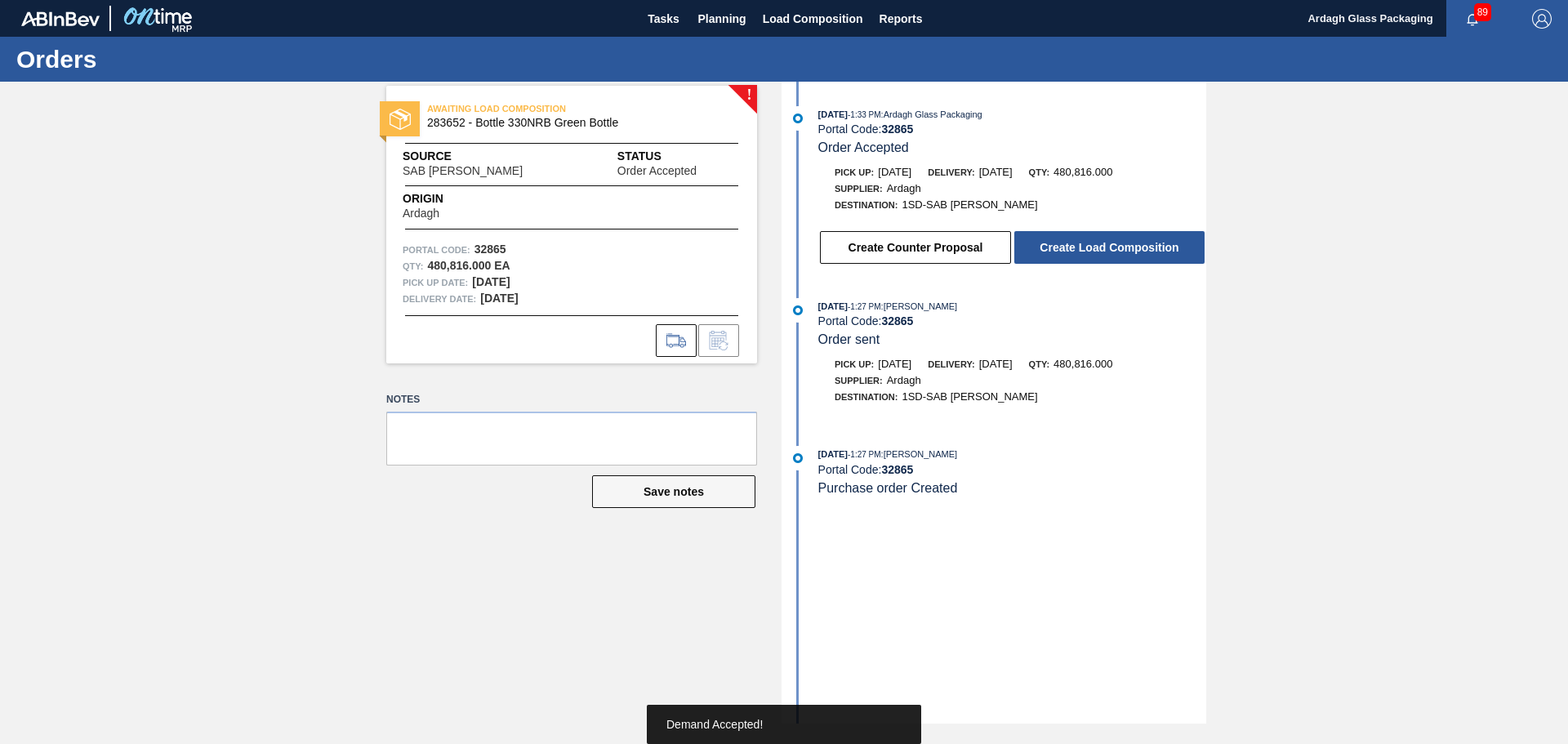
click at [1123, 250] on button "Create Load Composition" at bounding box center [1109, 248] width 190 height 33
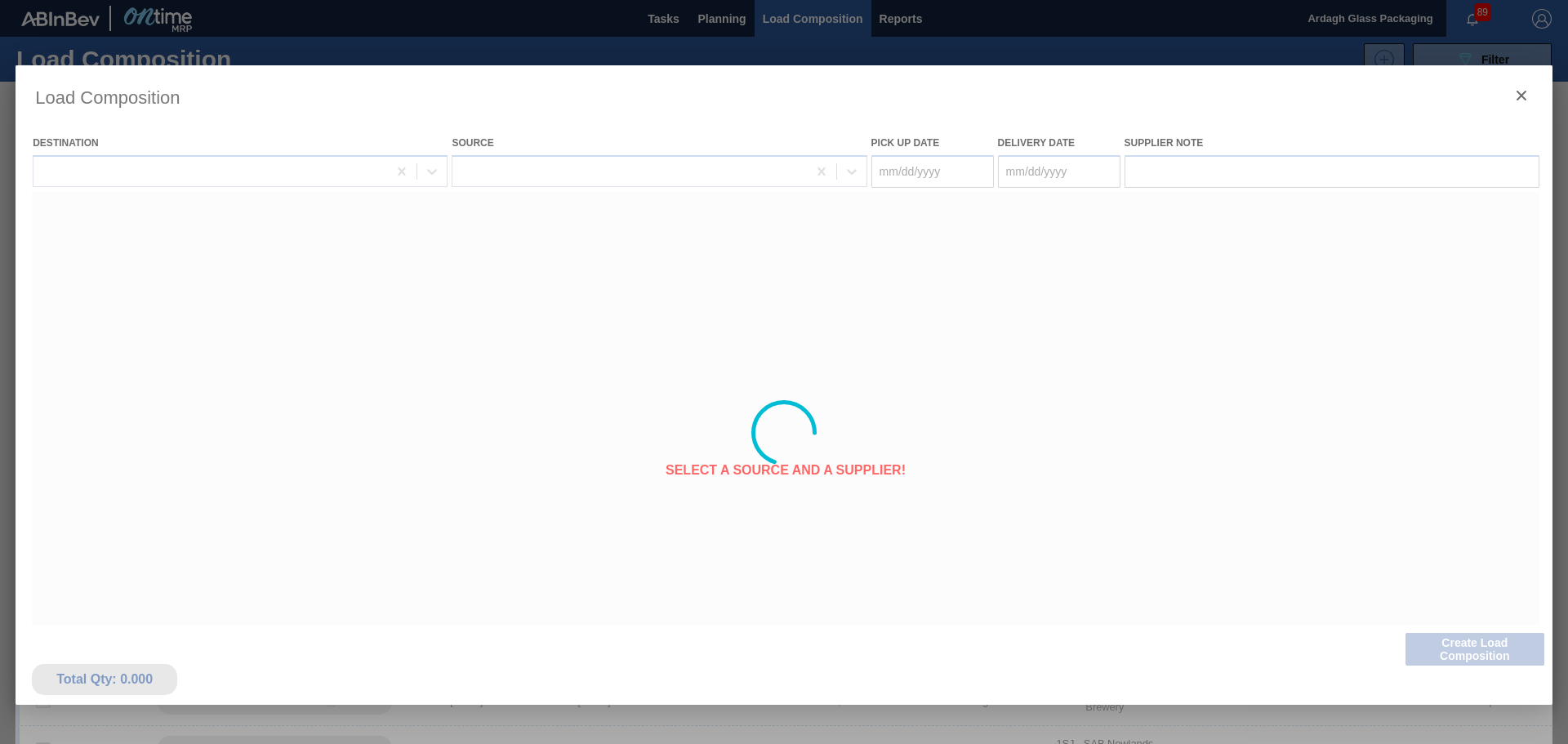
type Date "[DATE]"
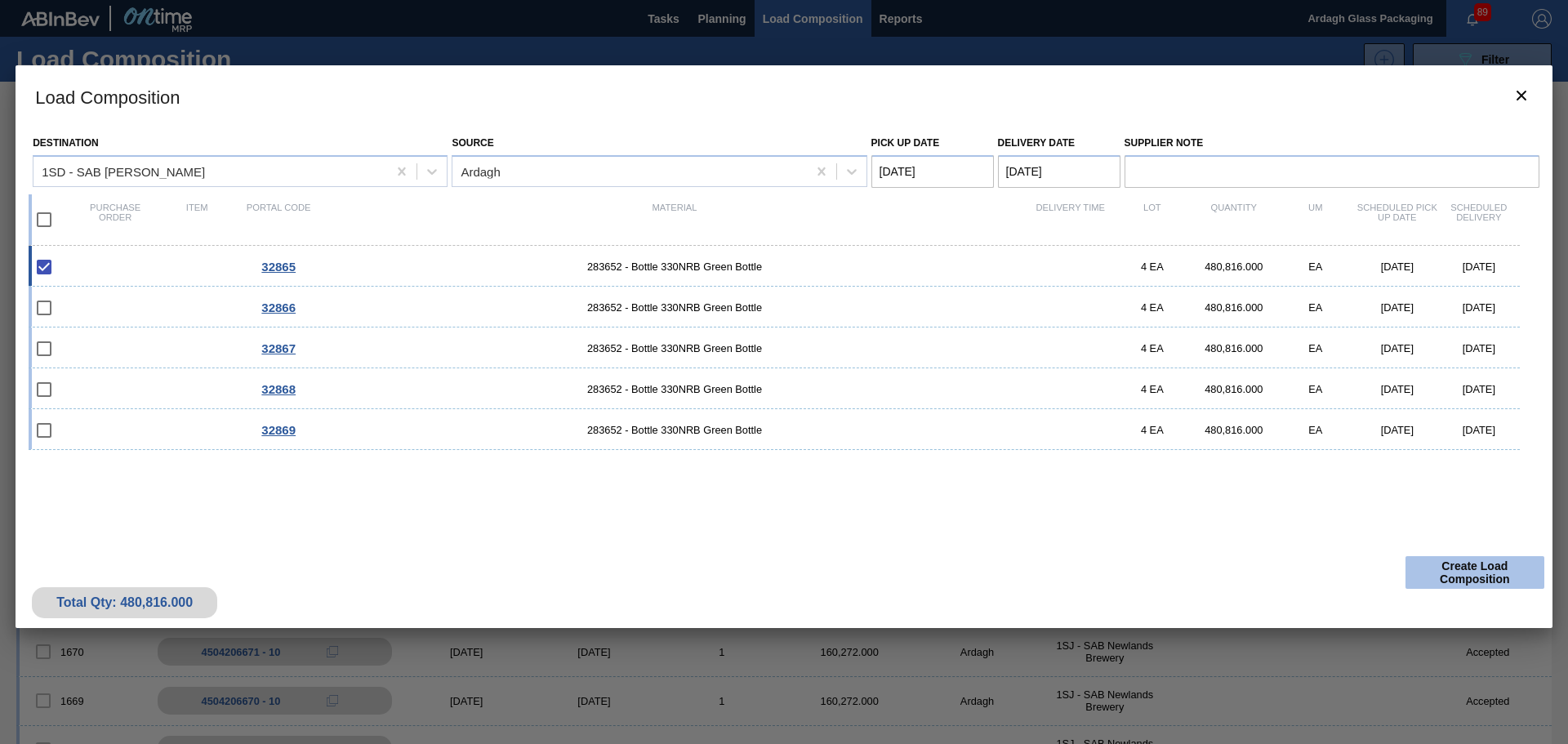
click at [1461, 557] on button "Create Load Composition" at bounding box center [1474, 573] width 139 height 33
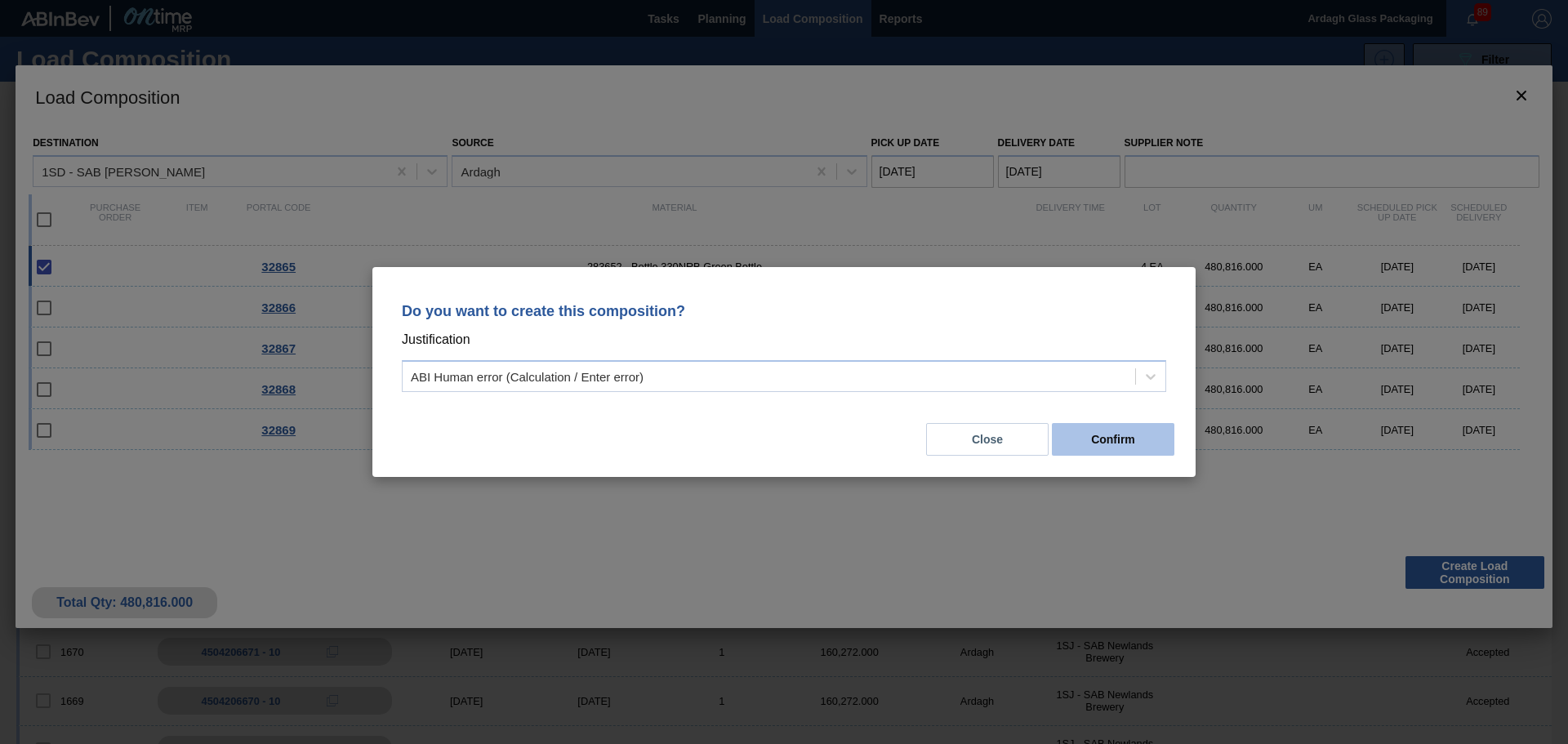
click at [1110, 439] on button "Confirm" at bounding box center [1113, 439] width 122 height 33
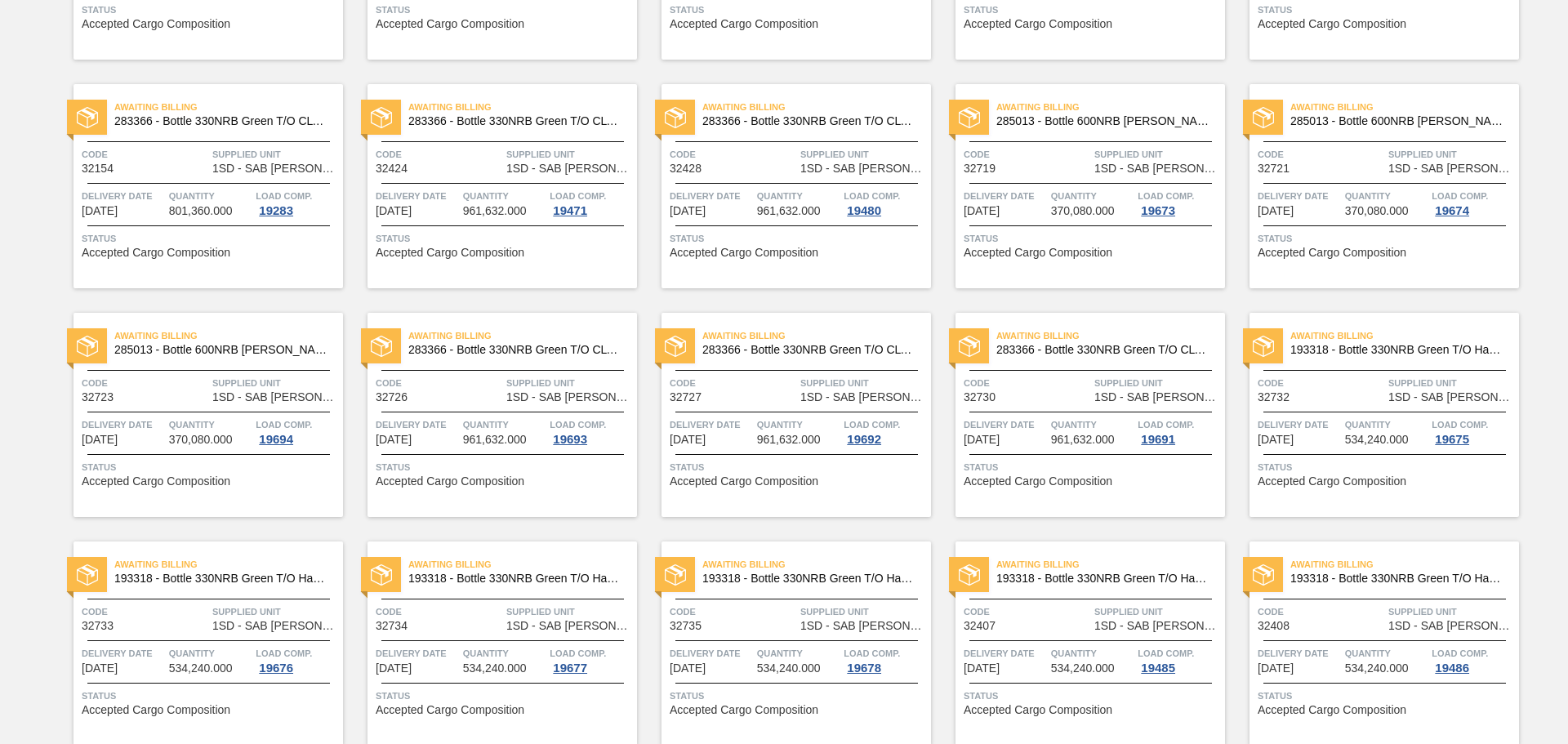
scroll to position [1470, 0]
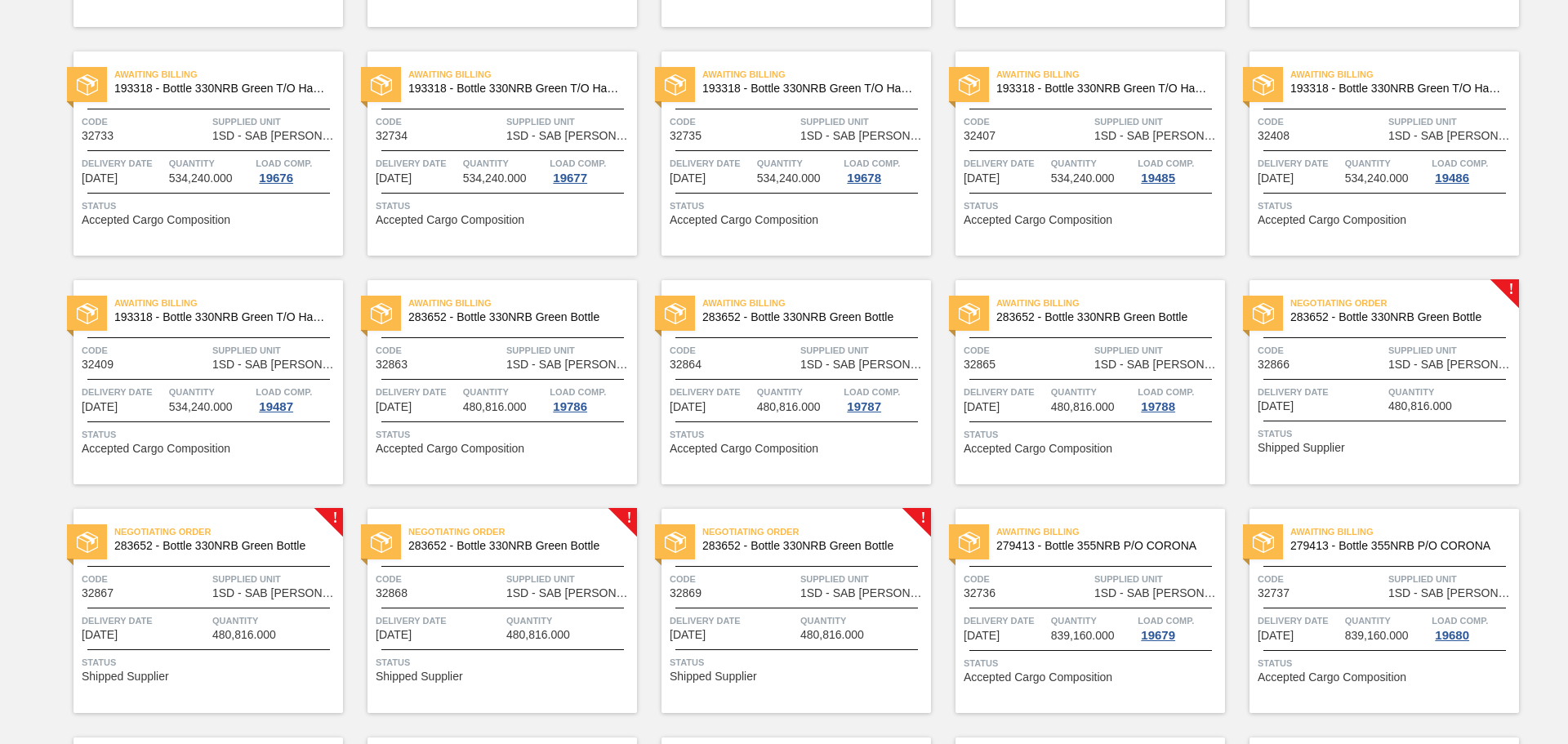
click at [1412, 372] on div "Negotiating Order 283652 - Bottle 330NRB Green Bottle Code 32866 Supplied Unit …" at bounding box center [1384, 383] width 270 height 205
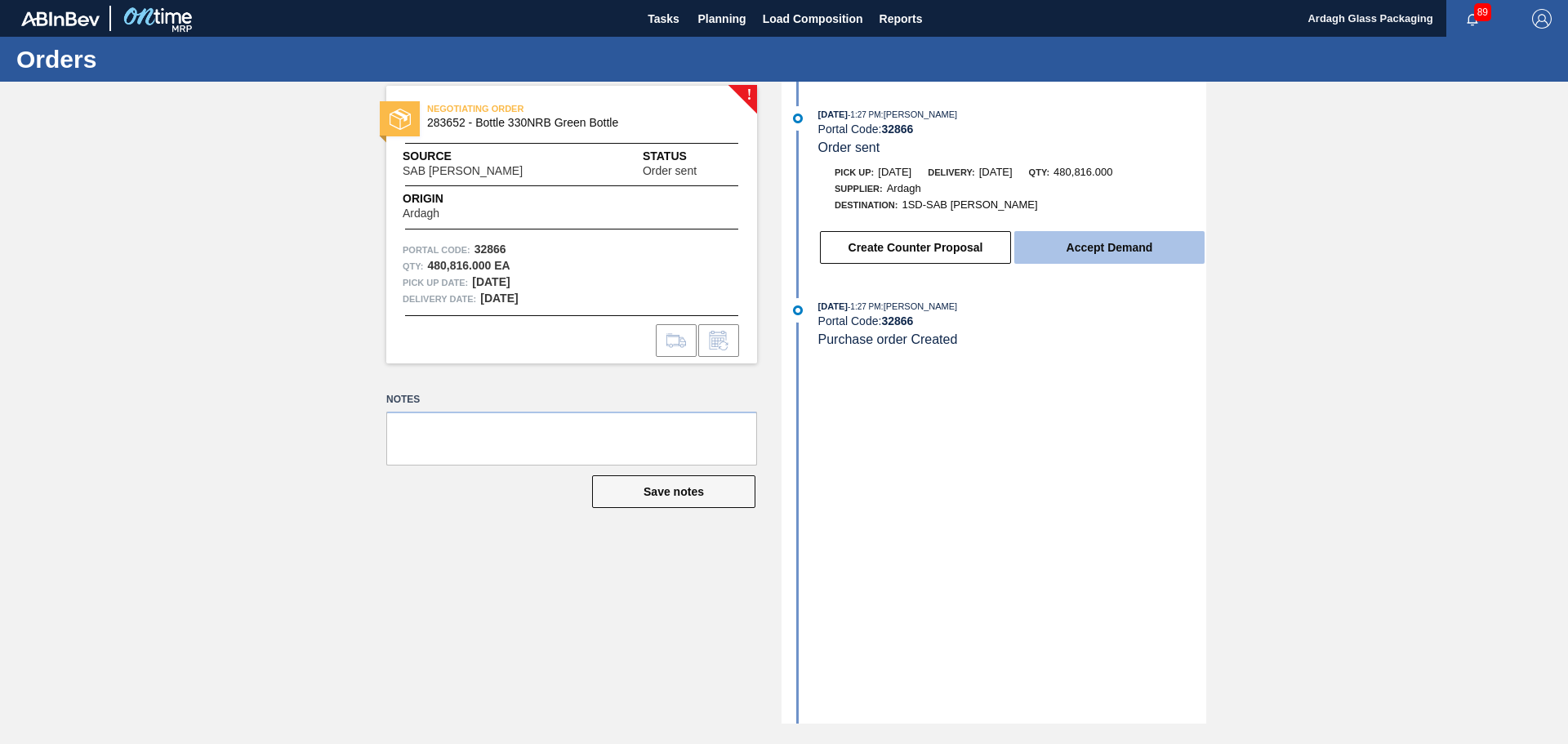
click at [1086, 244] on button "Accept Demand" at bounding box center [1109, 248] width 190 height 33
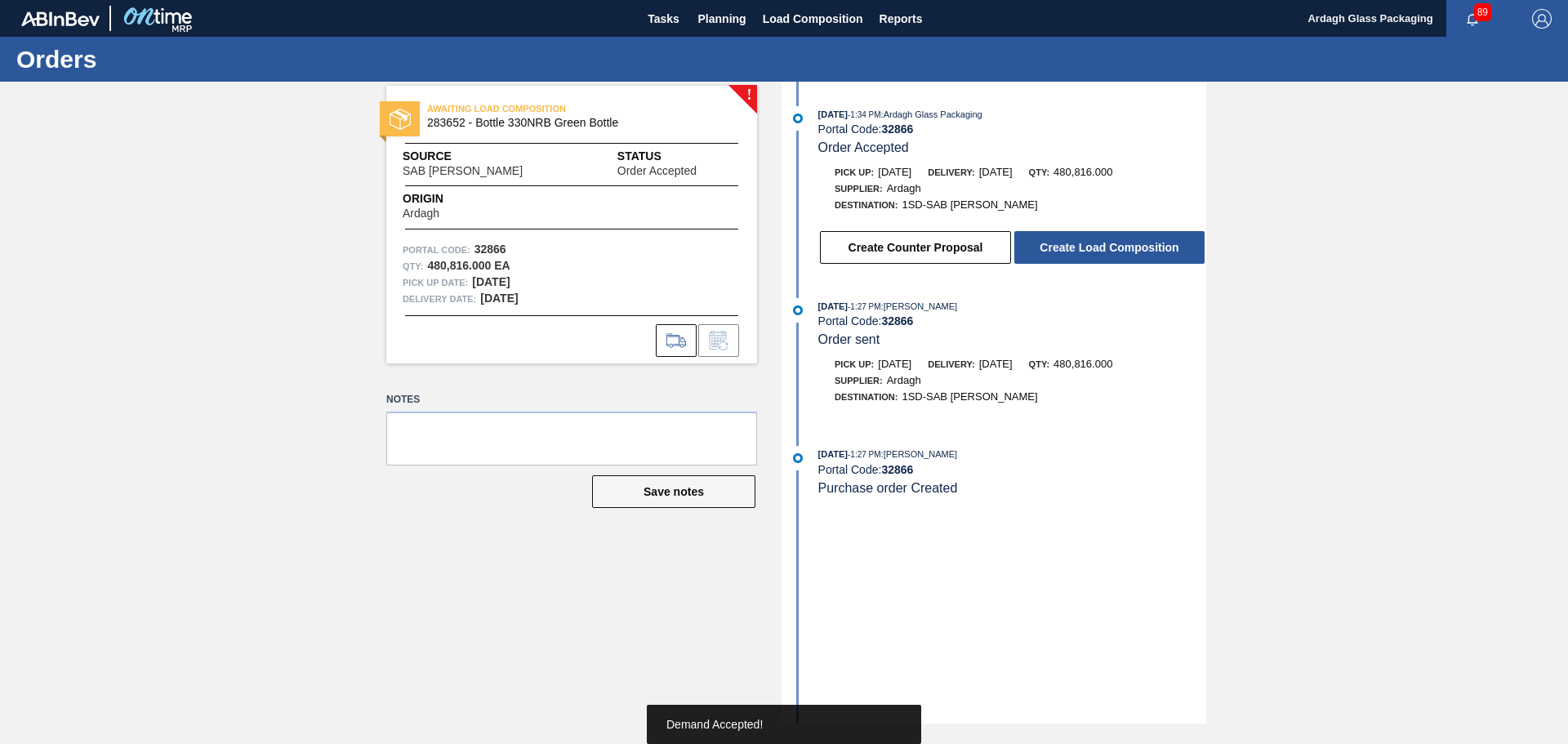
click at [1086, 244] on button "Create Load Composition" at bounding box center [1109, 248] width 190 height 33
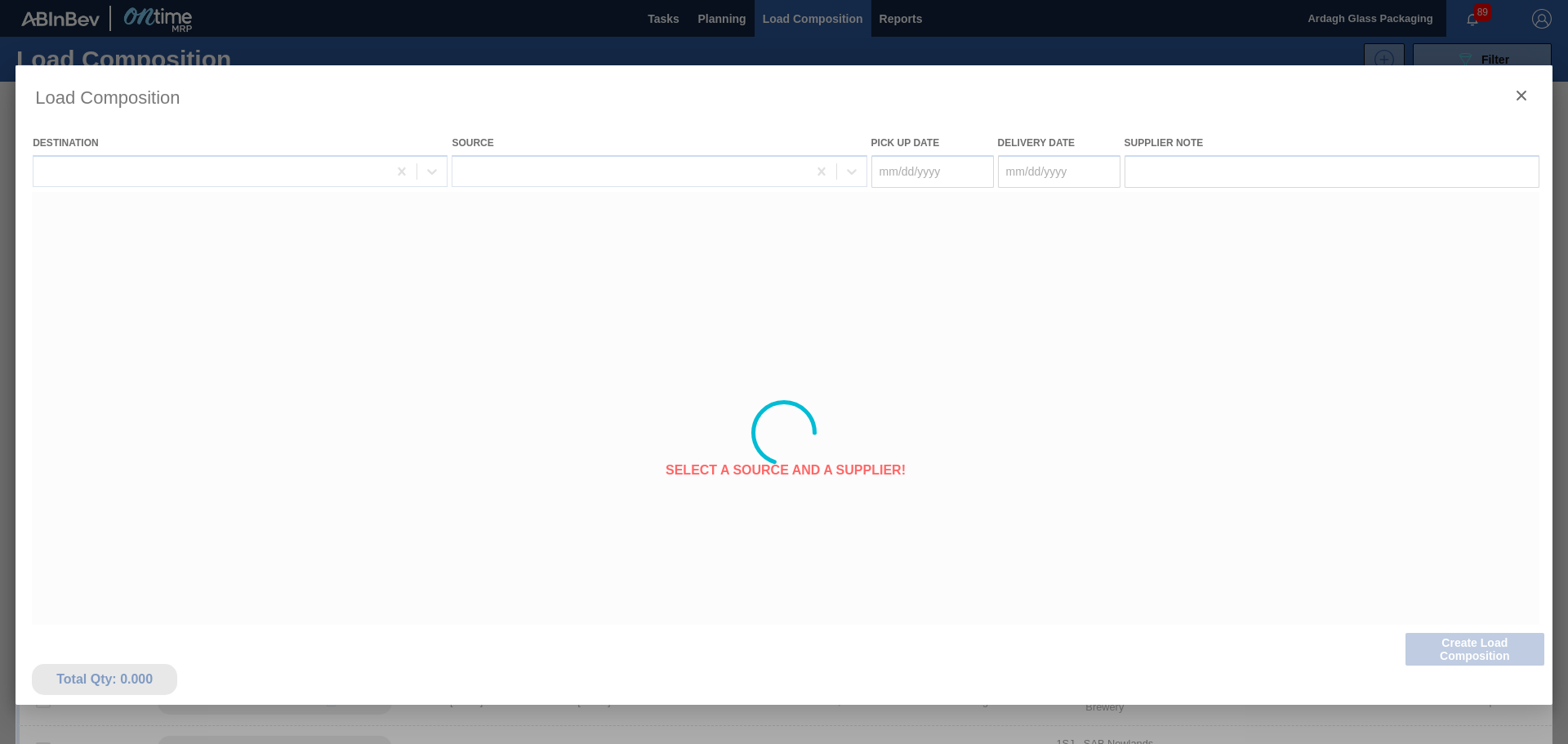
type Date "[DATE]"
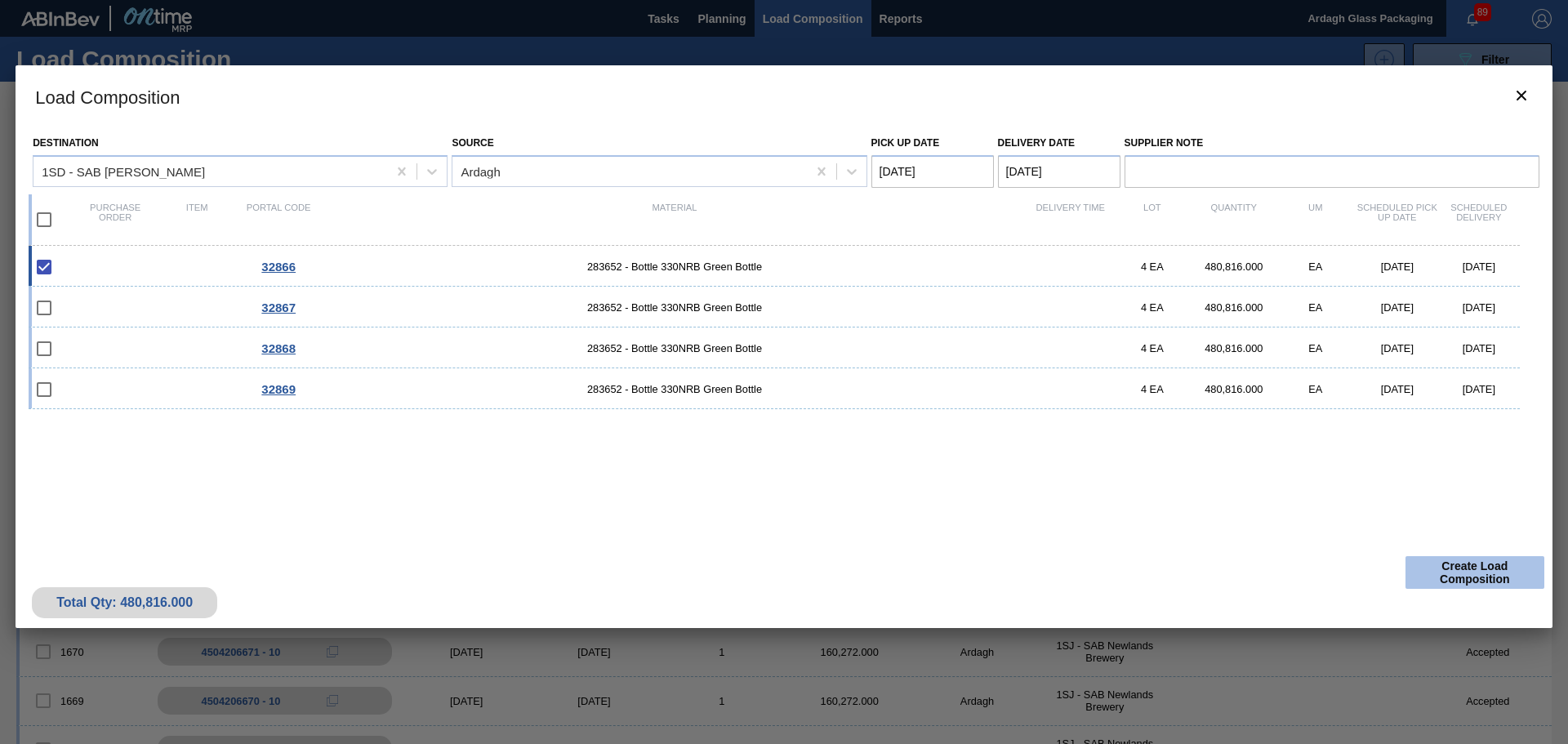
click at [1438, 574] on button "Create Load Composition" at bounding box center [1474, 573] width 139 height 33
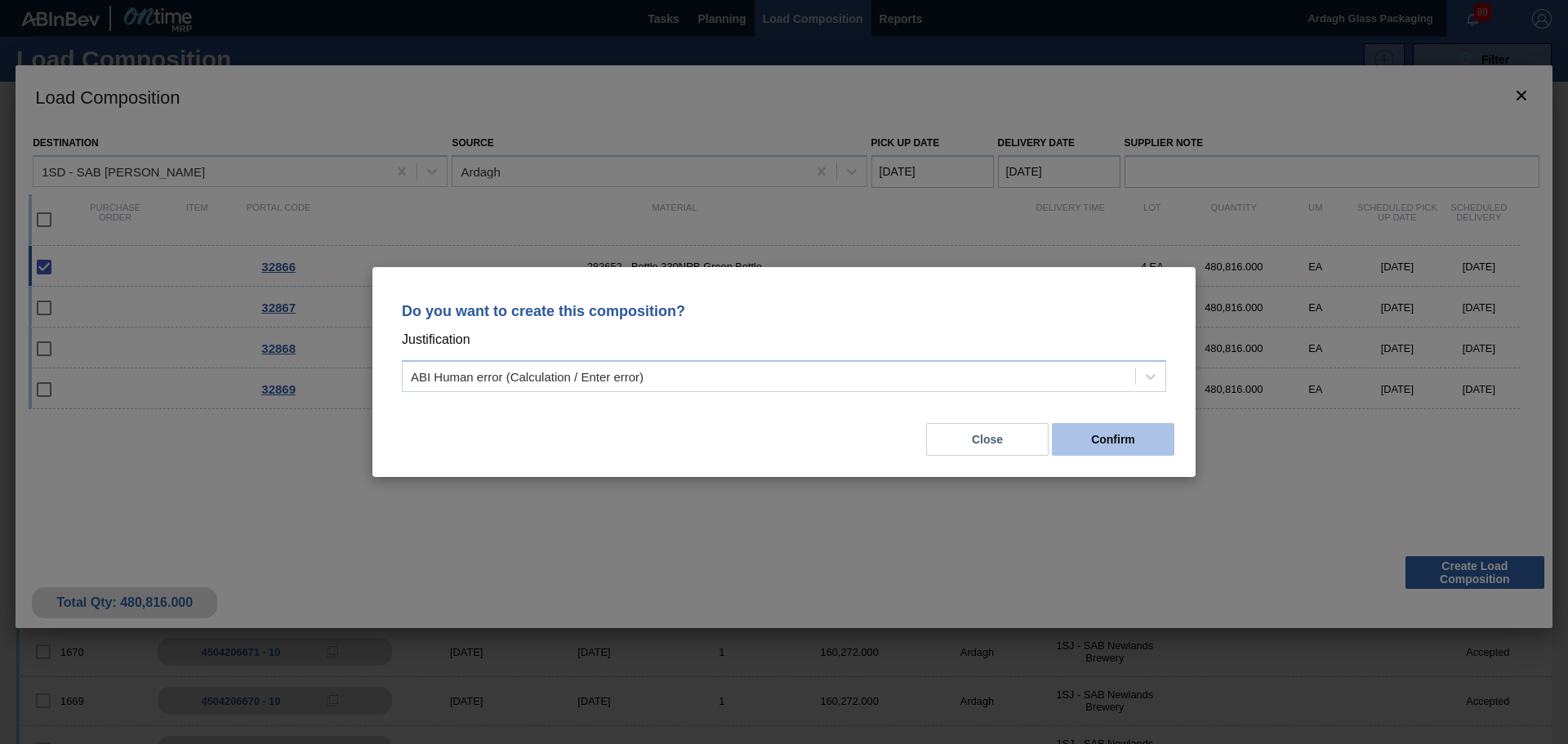
click at [1128, 448] on button "Confirm" at bounding box center [1113, 439] width 122 height 33
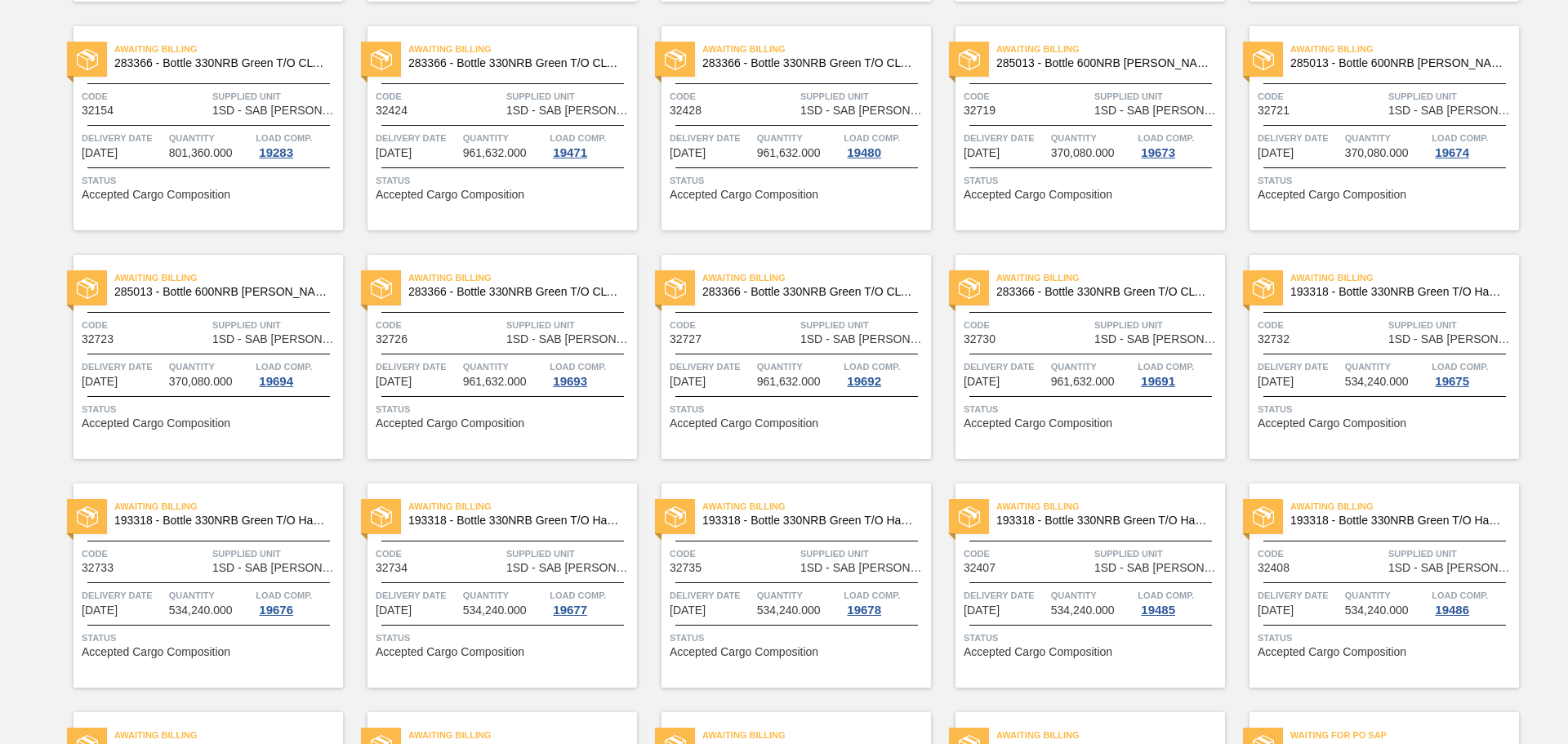
scroll to position [1389, 0]
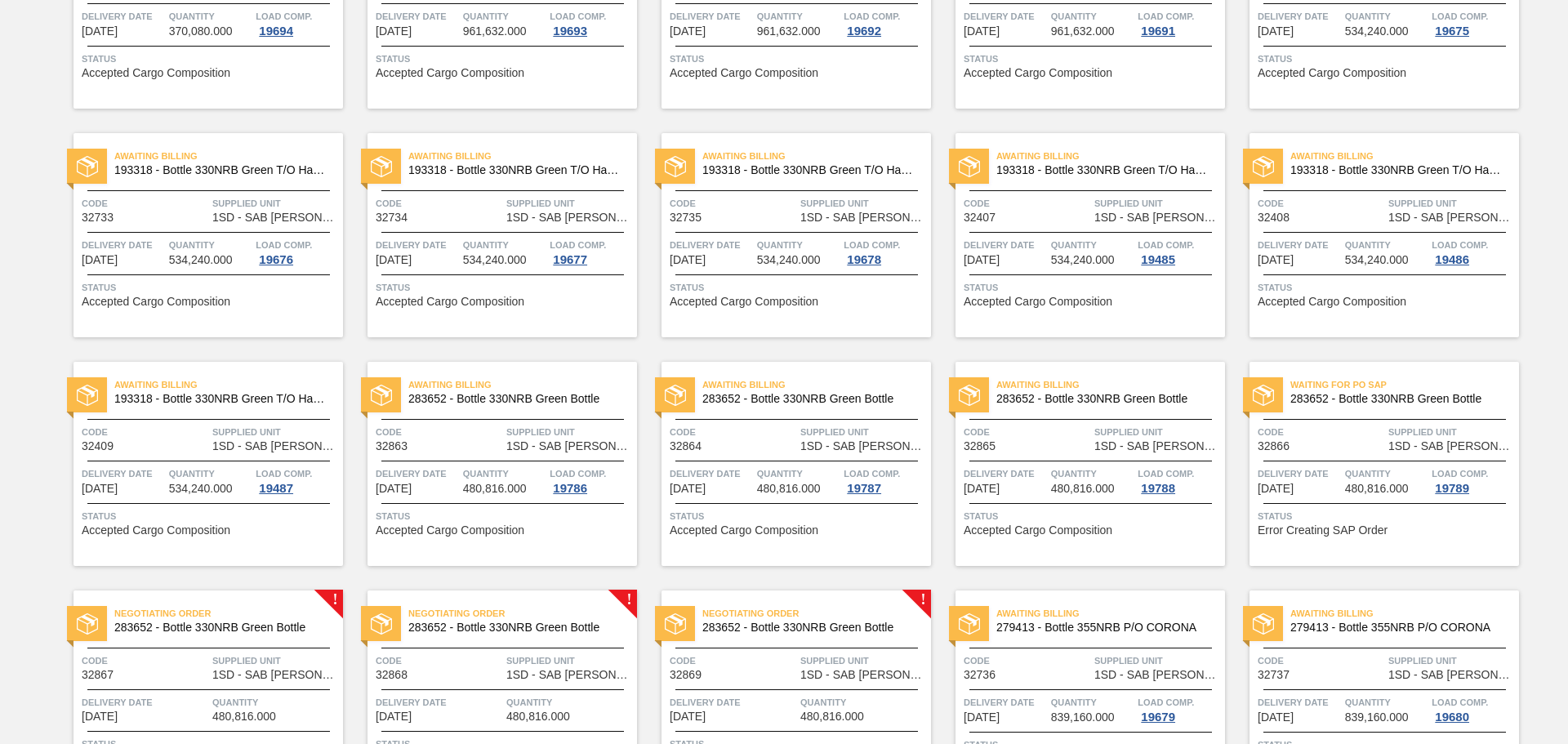
click at [268, 610] on span "Negotiating Order" at bounding box center [229, 613] width 229 height 16
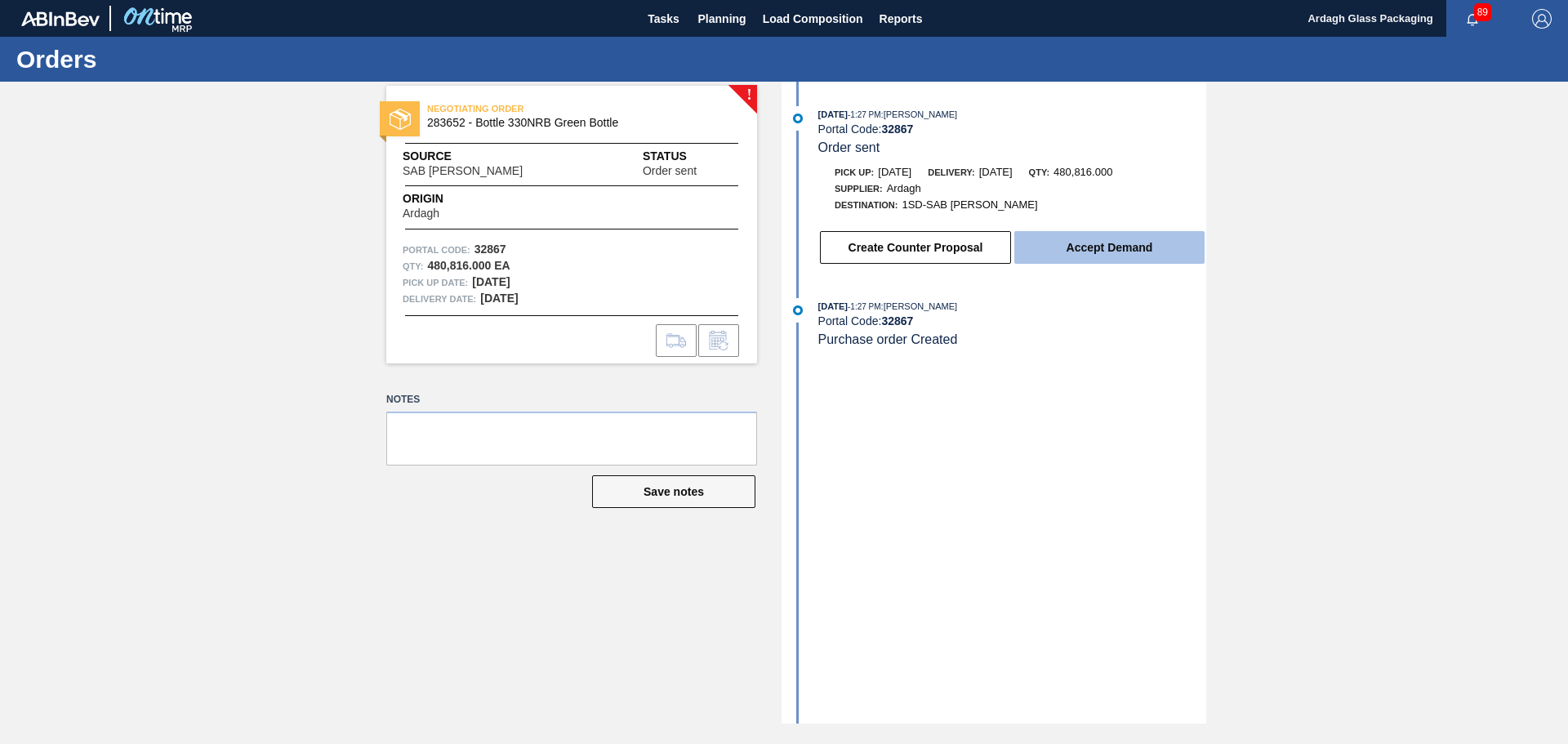
click at [1128, 245] on button "Accept Demand" at bounding box center [1109, 248] width 190 height 33
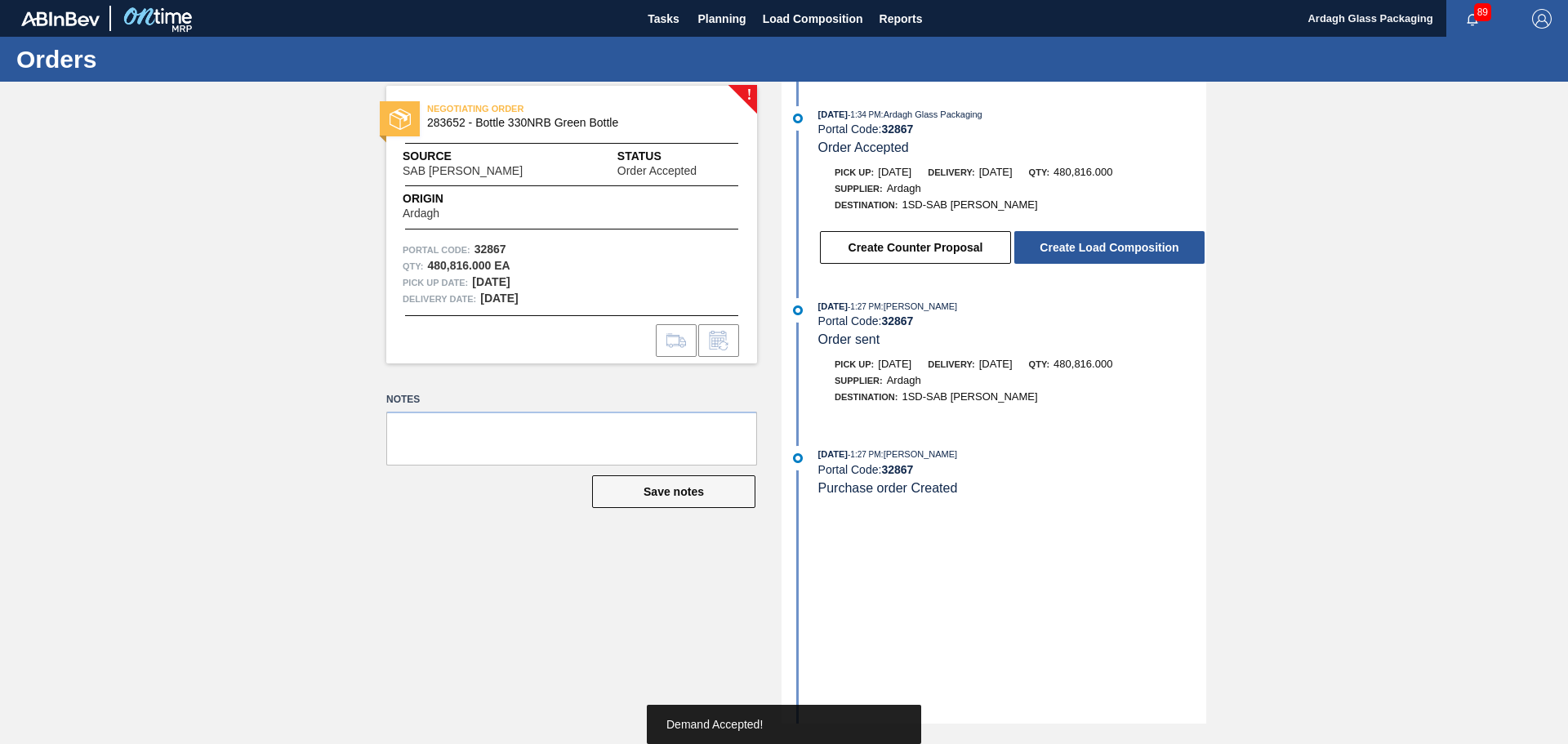
click at [1128, 245] on button "Create Load Composition" at bounding box center [1109, 248] width 190 height 33
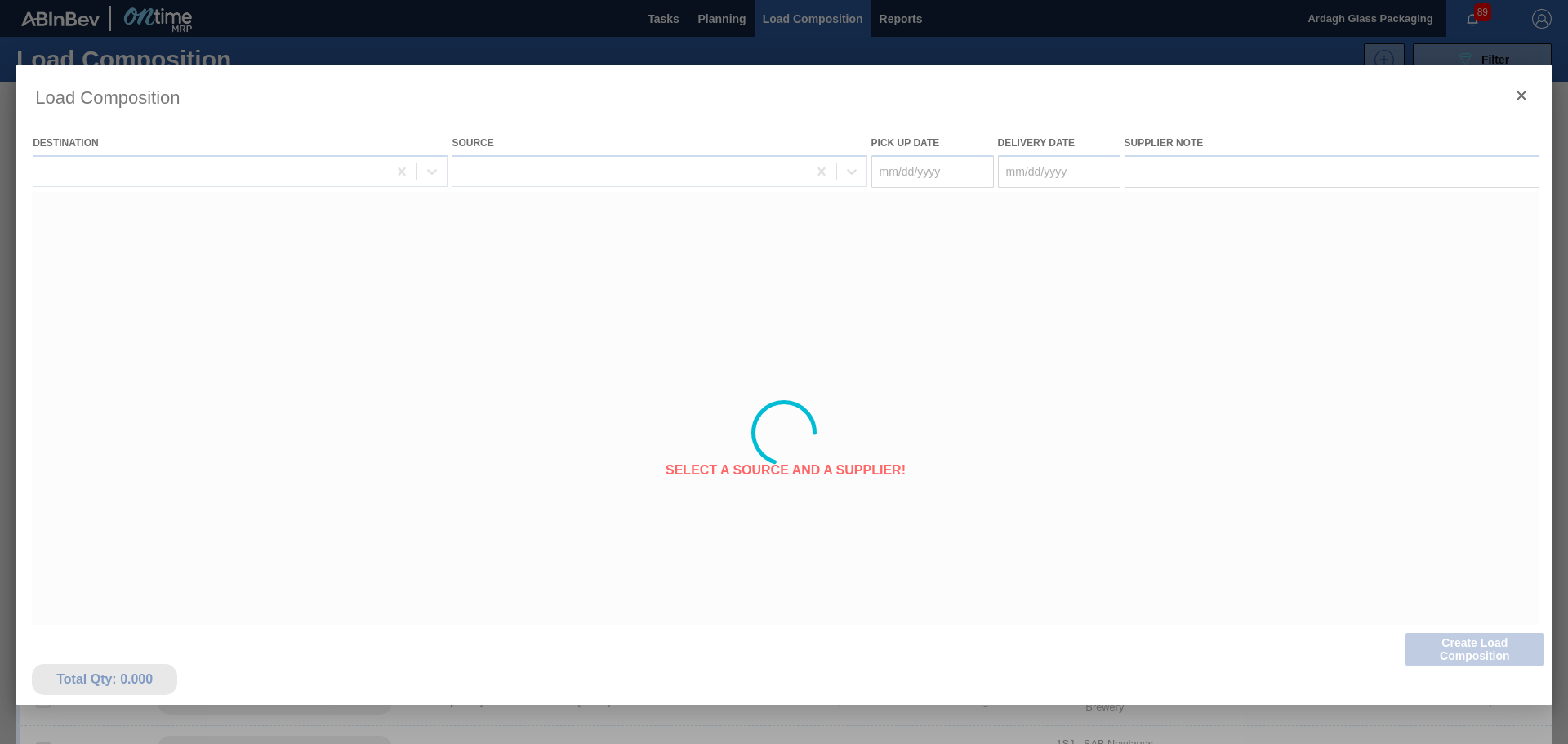
type Date "[DATE]"
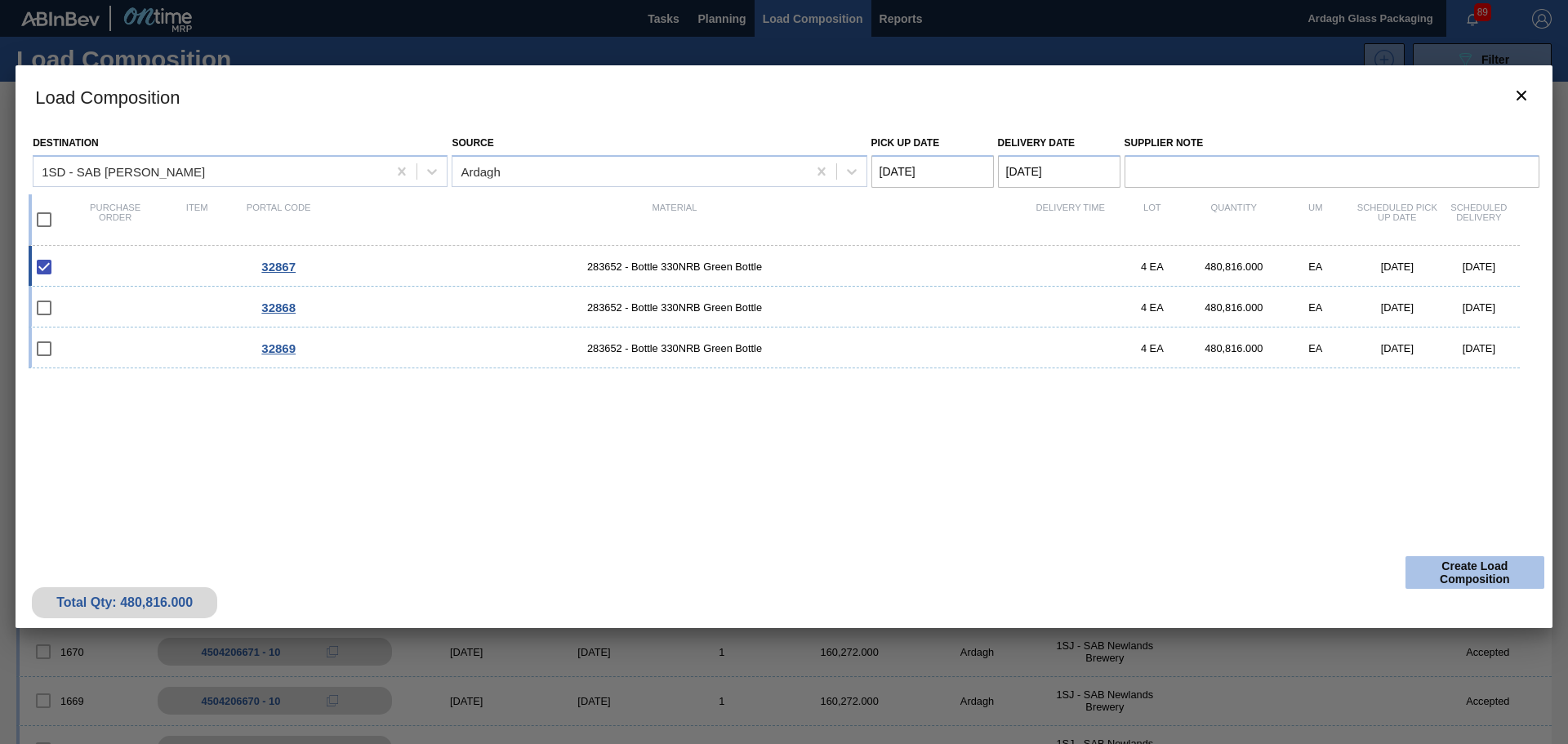
click at [1440, 560] on button "Create Load Composition" at bounding box center [1474, 573] width 139 height 33
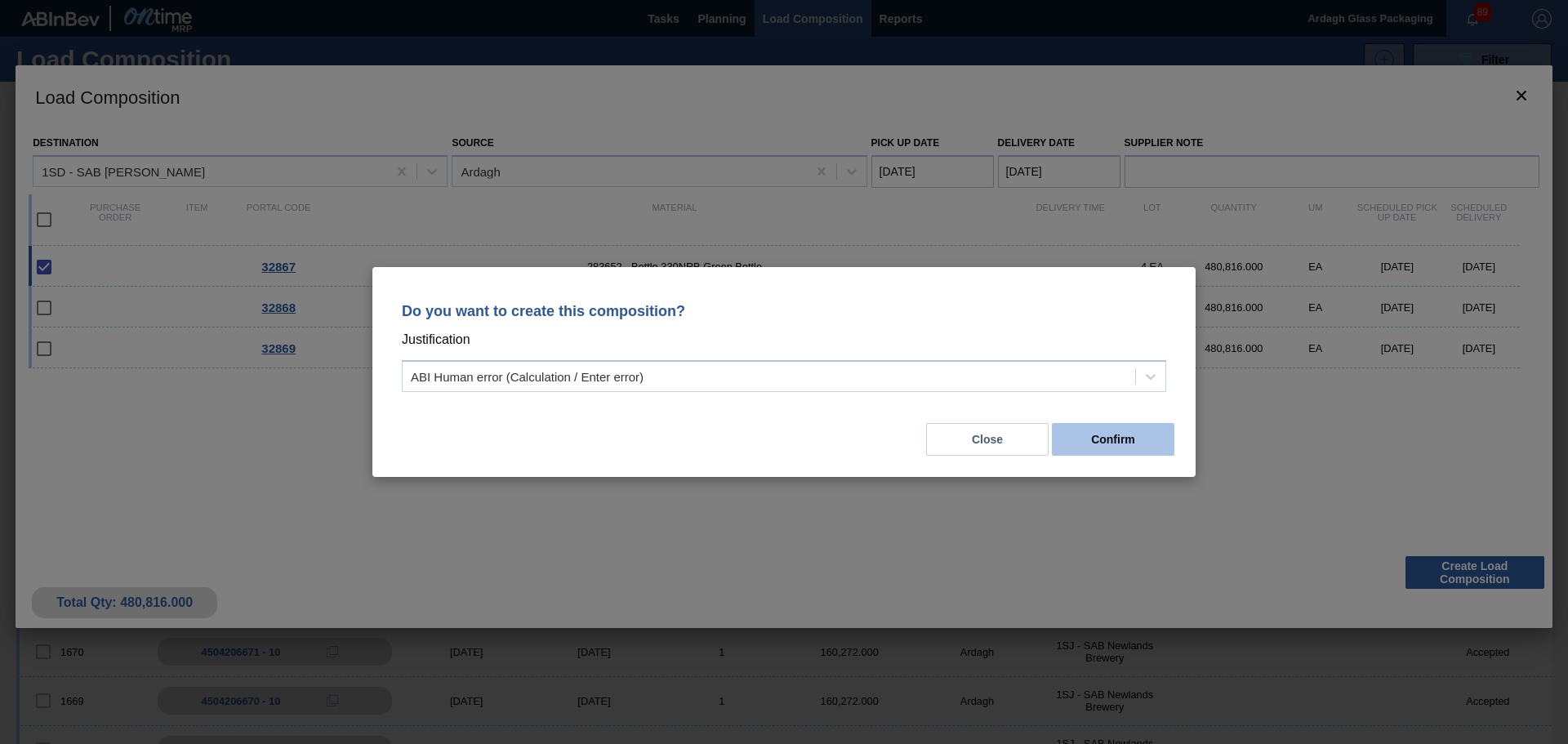
click at [1093, 431] on button "Confirm" at bounding box center [1113, 439] width 122 height 33
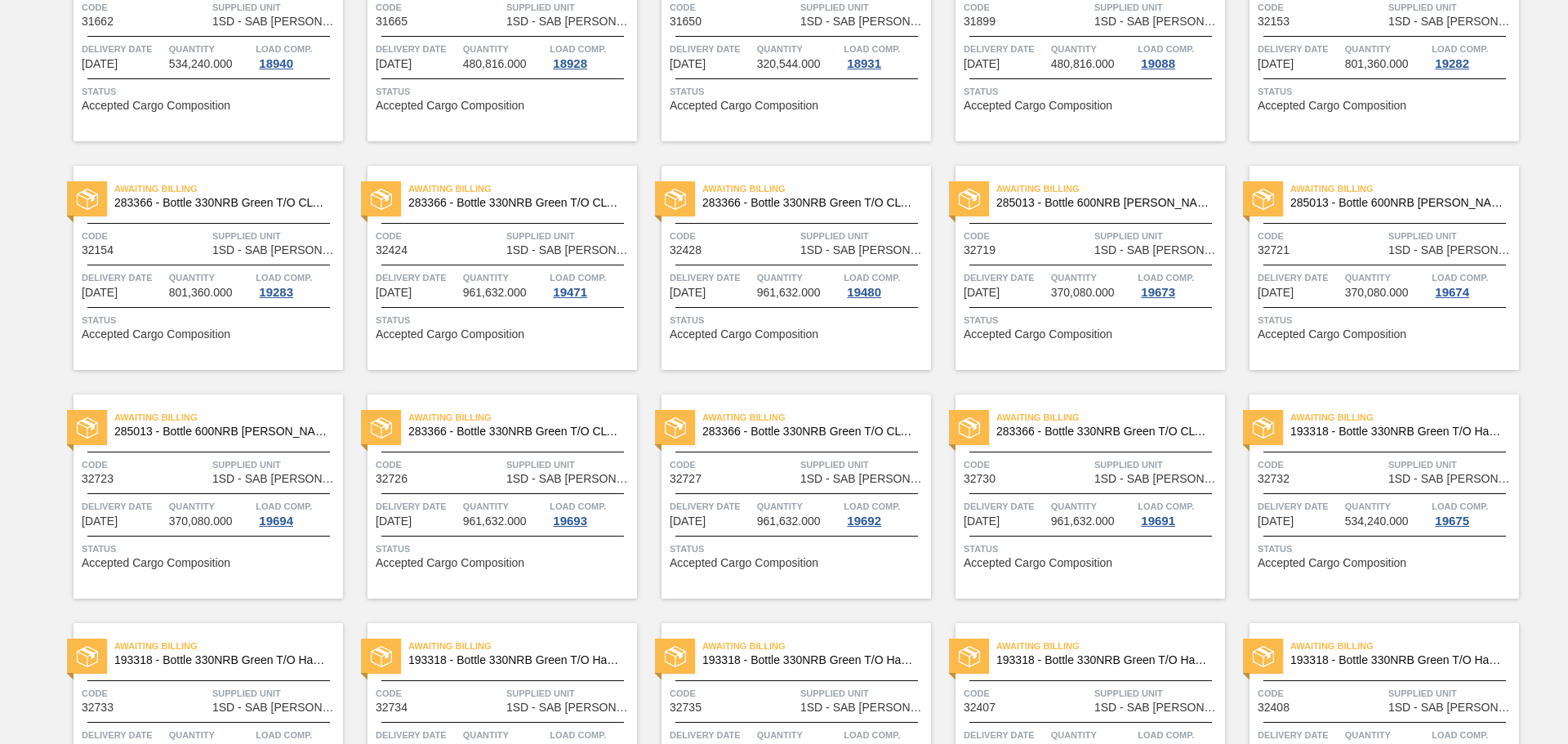
scroll to position [1470, 0]
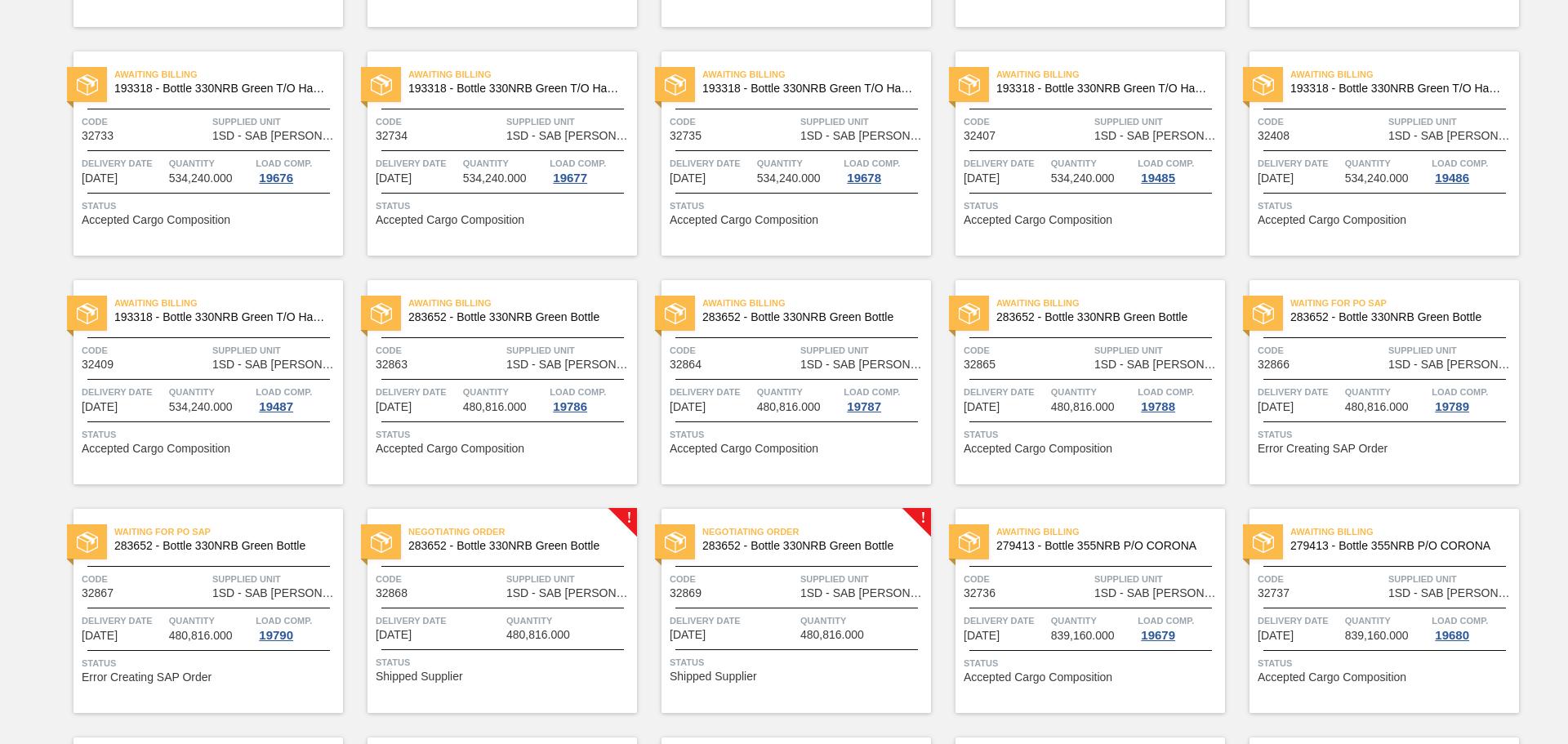
click at [538, 559] on div "Negotiating Order 283652 - Bottle 330NRB Green Bottle Code 32868 Supplied Unit …" at bounding box center [502, 611] width 270 height 205
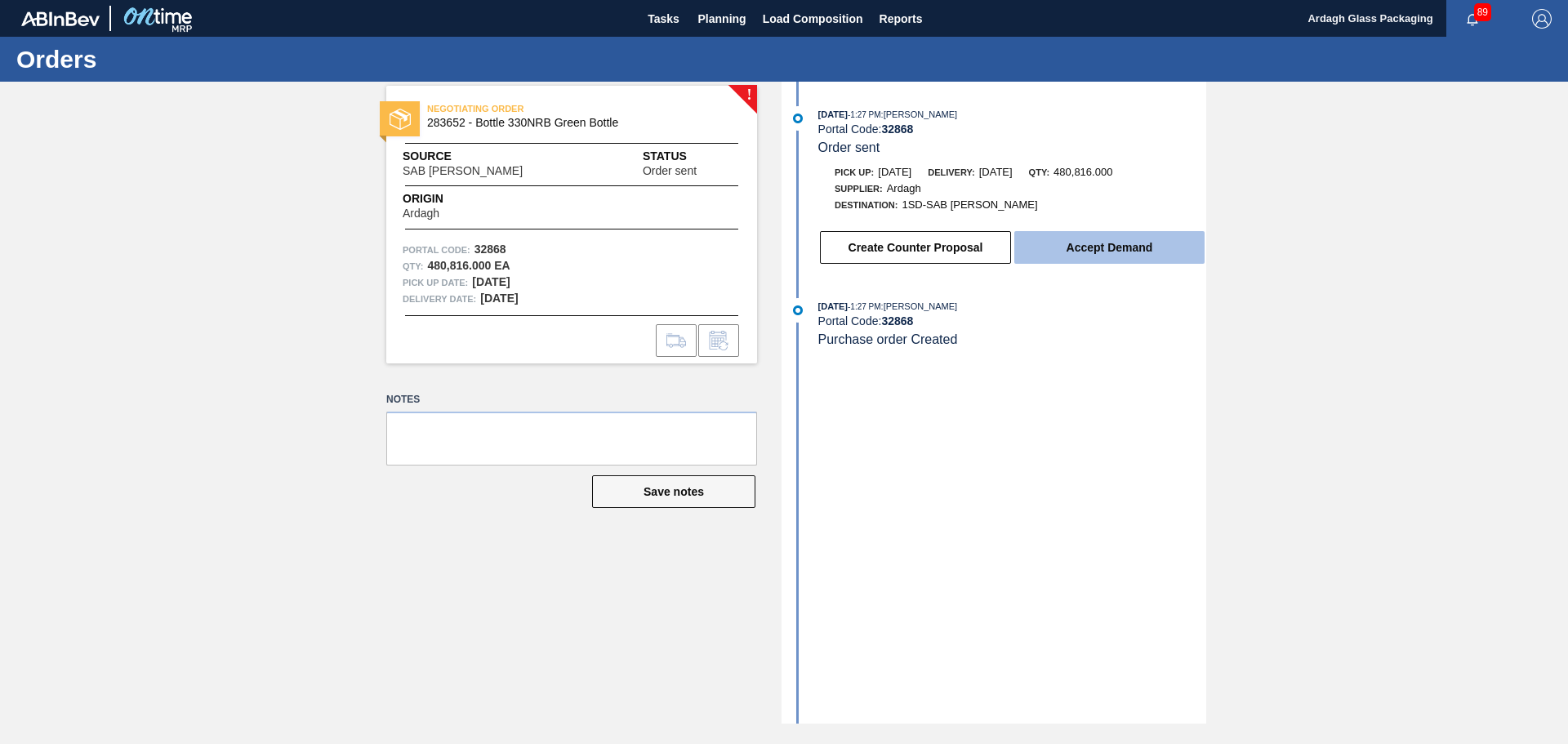
click at [1107, 248] on button "Accept Demand" at bounding box center [1109, 248] width 190 height 33
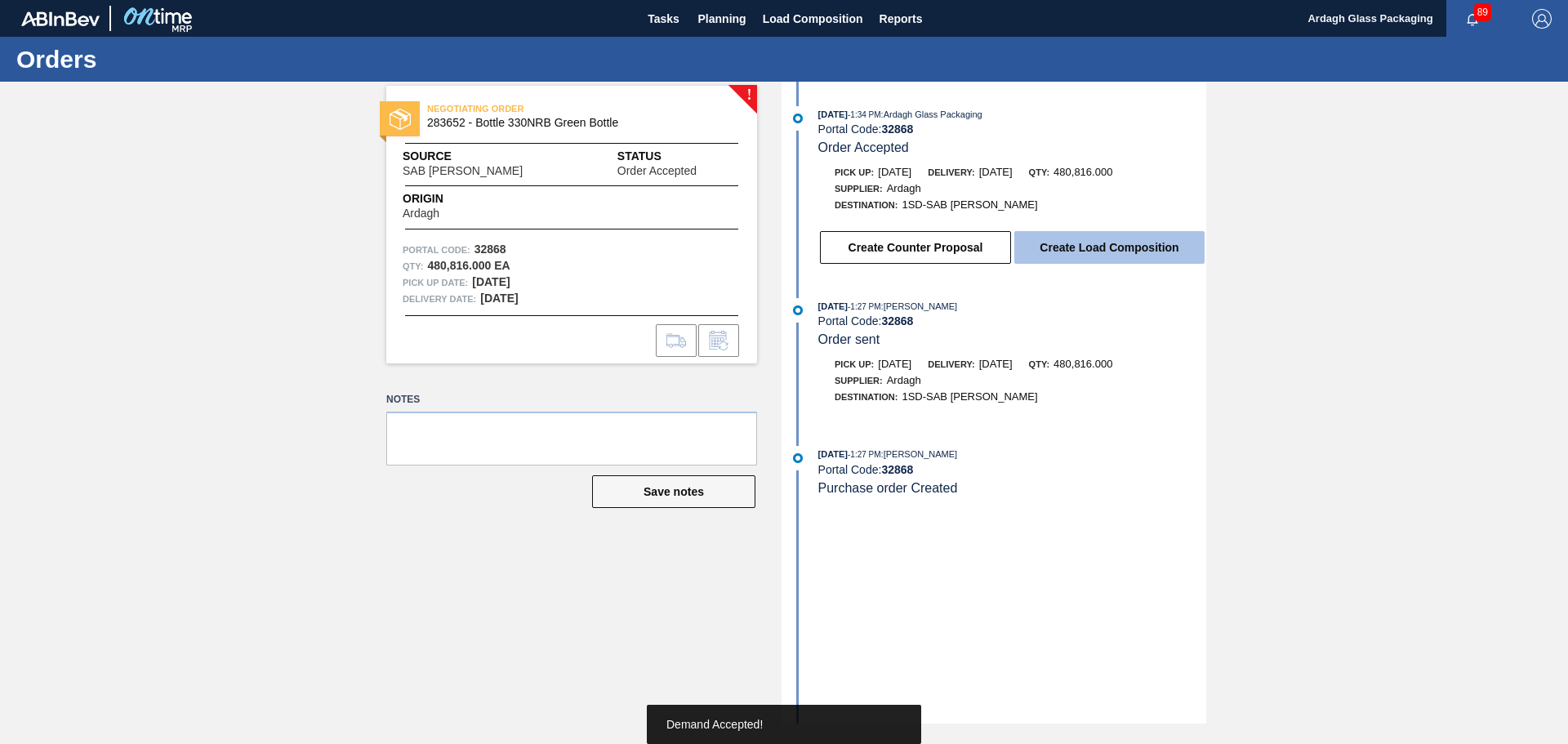
click at [1107, 247] on button "Create Load Composition" at bounding box center [1109, 248] width 190 height 33
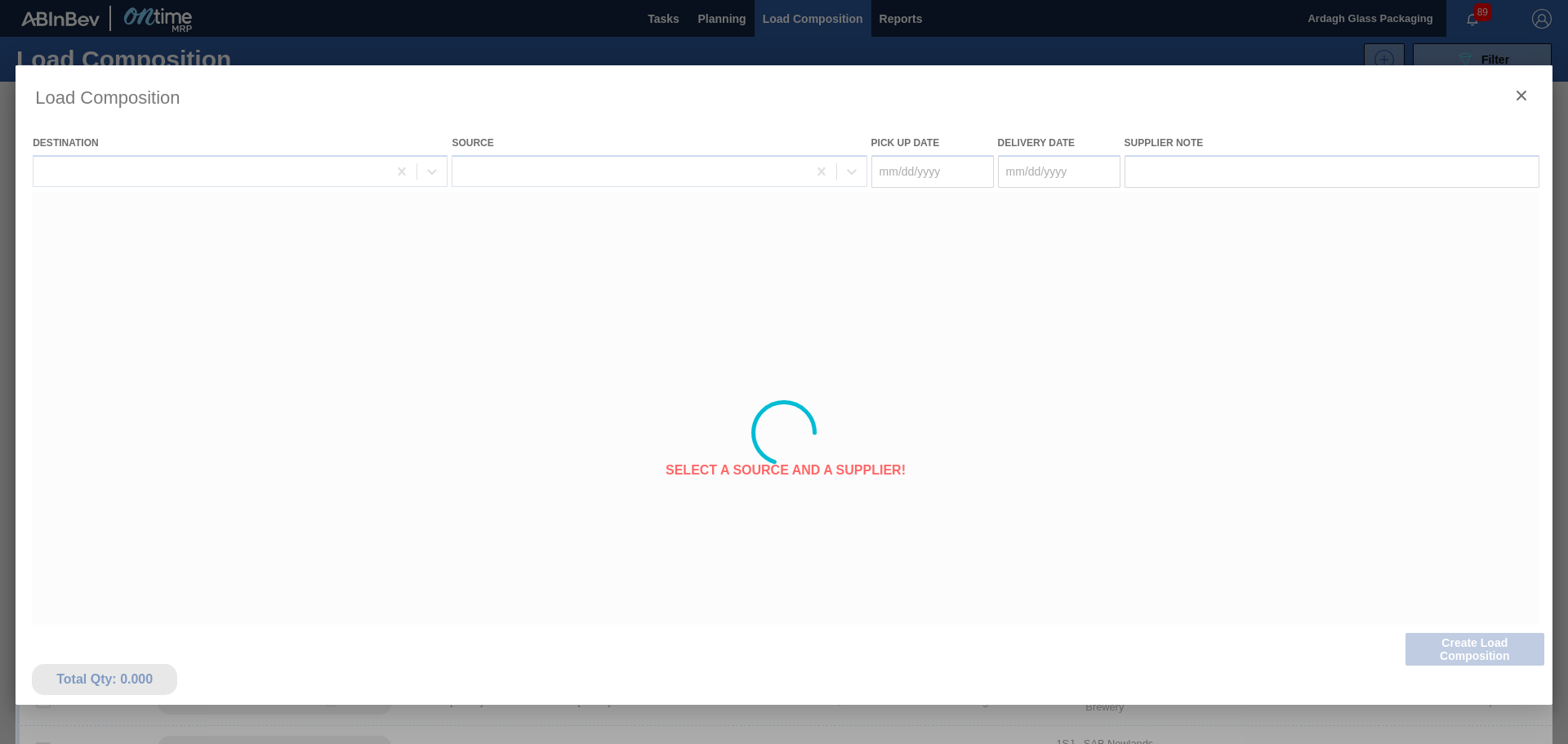
type Date "[DATE]"
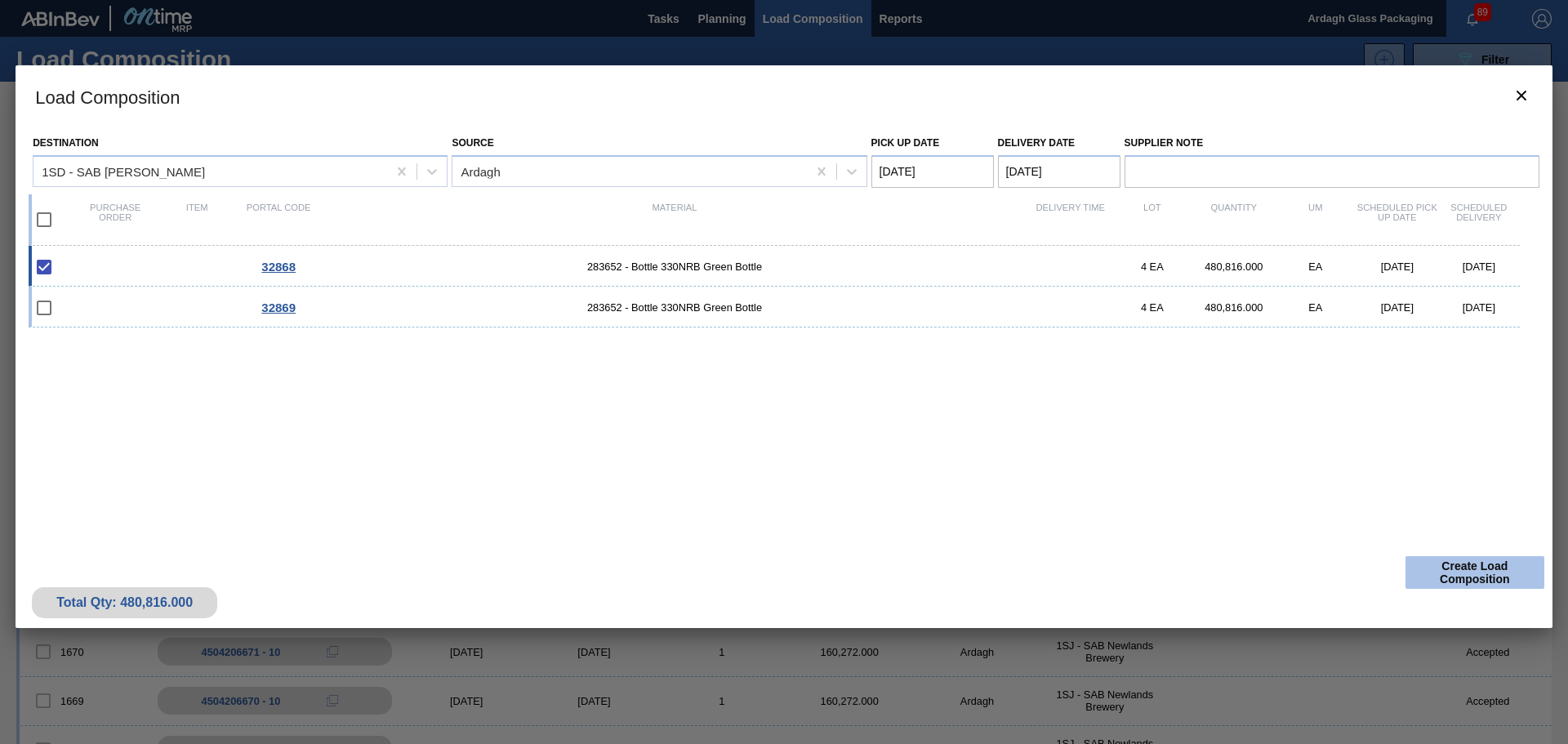
click at [1436, 577] on button "Create Load Composition" at bounding box center [1474, 573] width 139 height 33
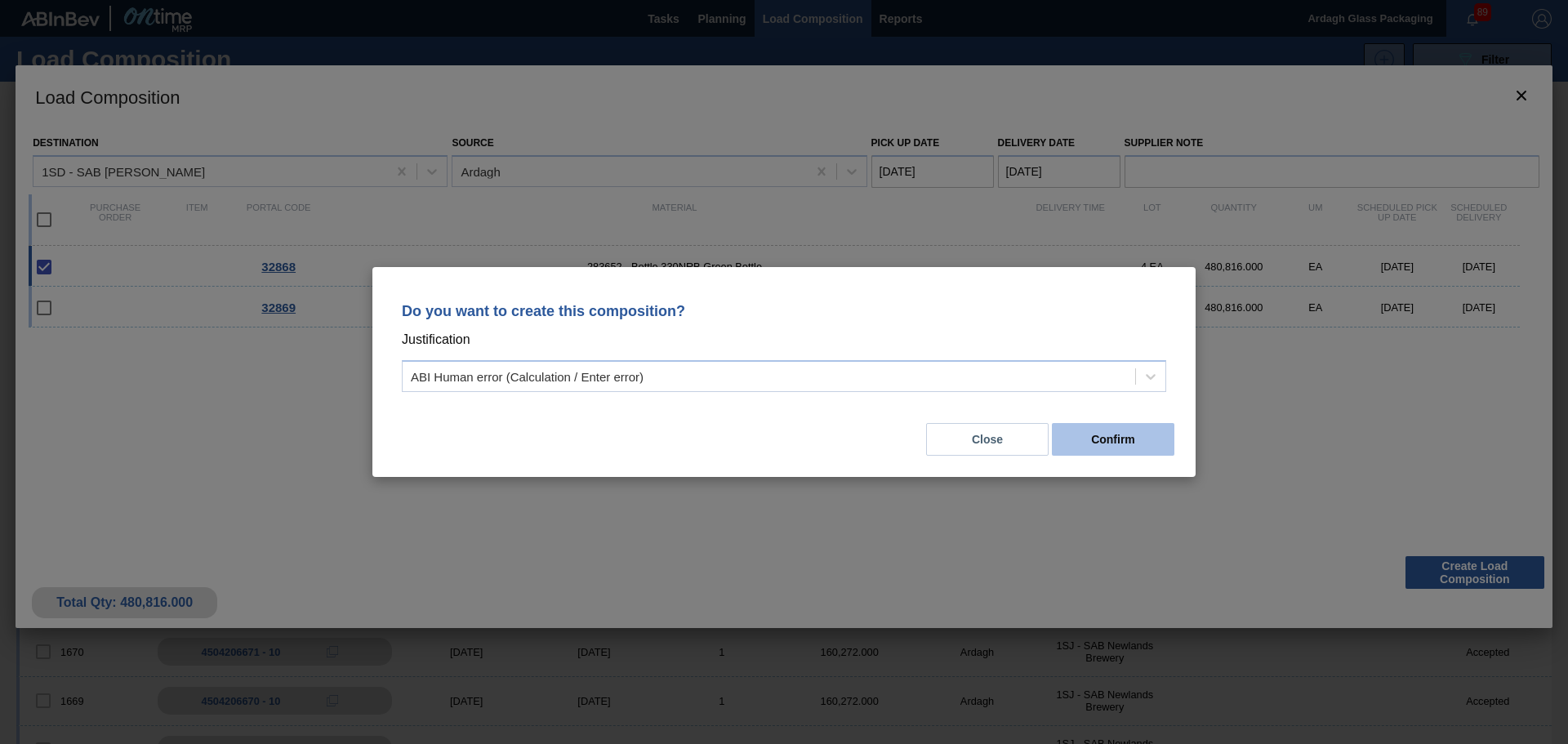
click at [1137, 440] on button "Confirm" at bounding box center [1113, 439] width 122 height 33
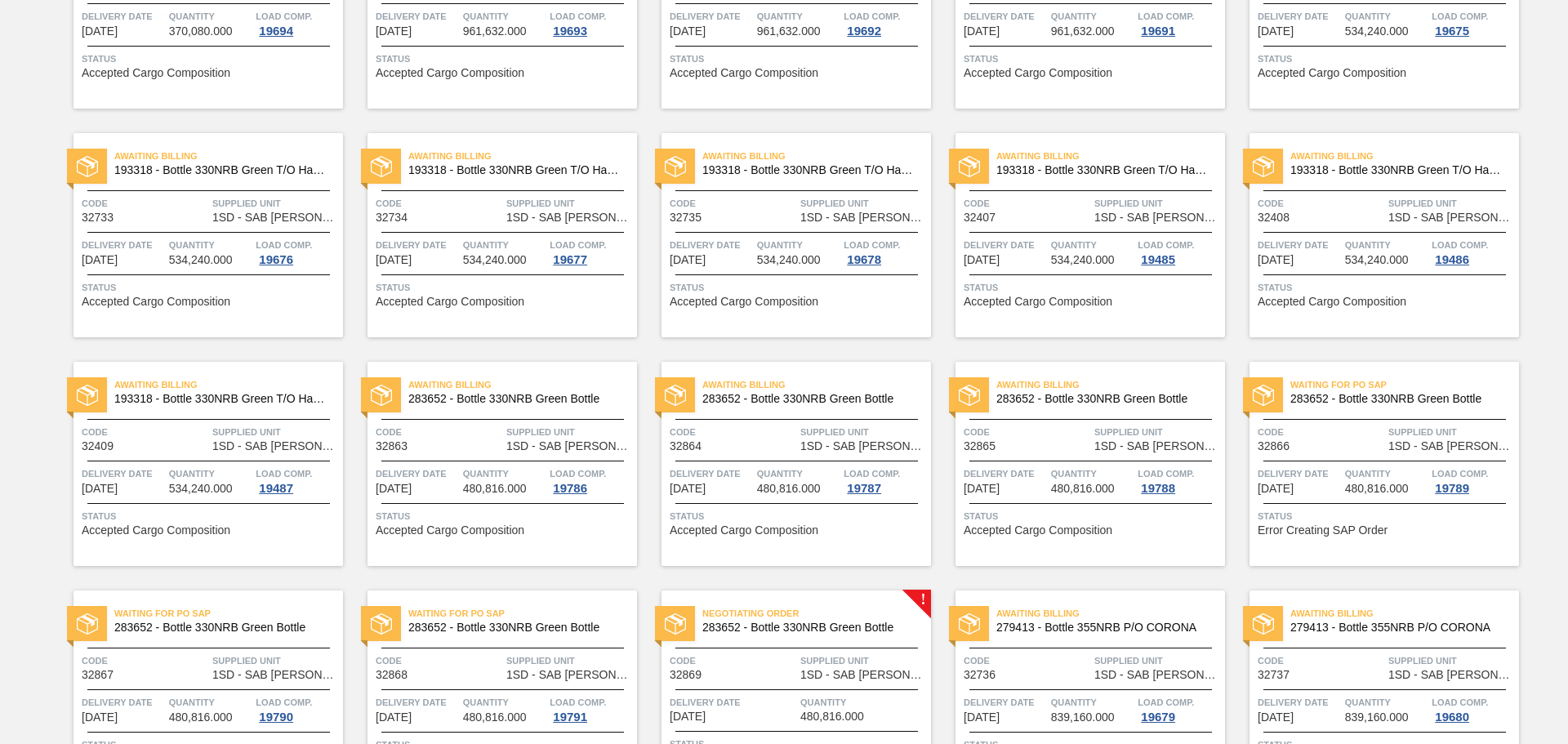
scroll to position [1728, 0]
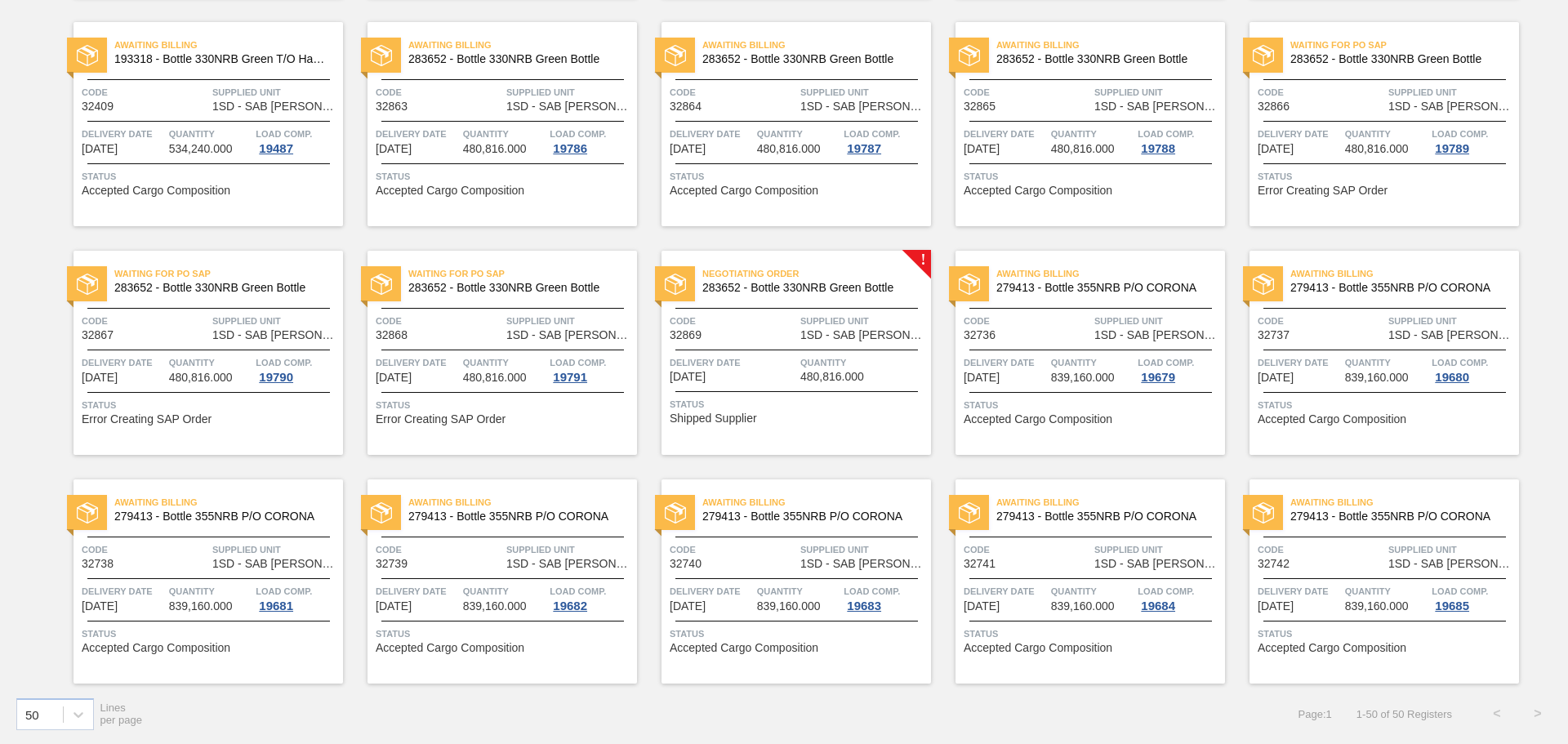
click at [825, 339] on span "1SD - SAB [PERSON_NAME]" at bounding box center [863, 335] width 126 height 12
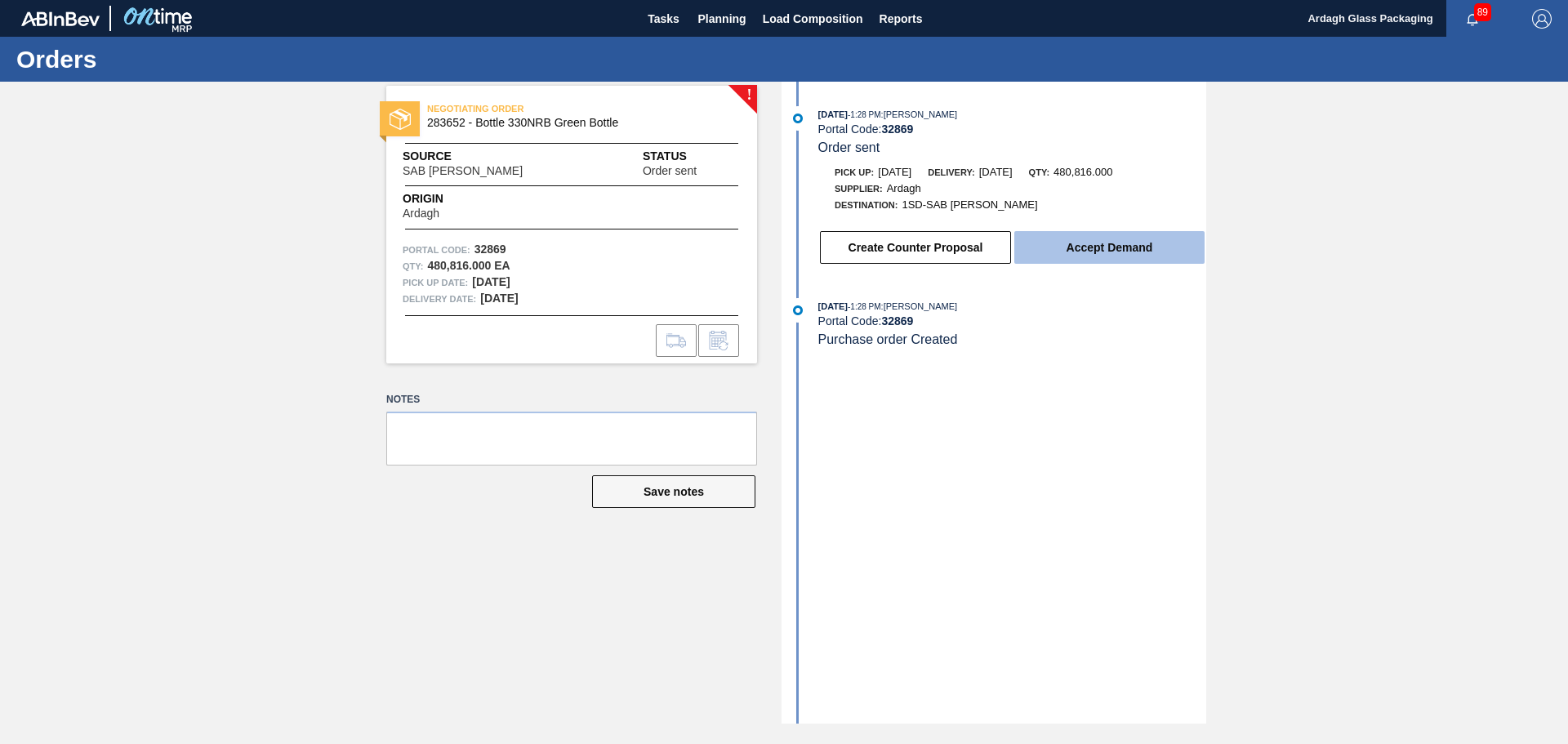
click at [1103, 242] on button "Accept Demand" at bounding box center [1109, 248] width 190 height 33
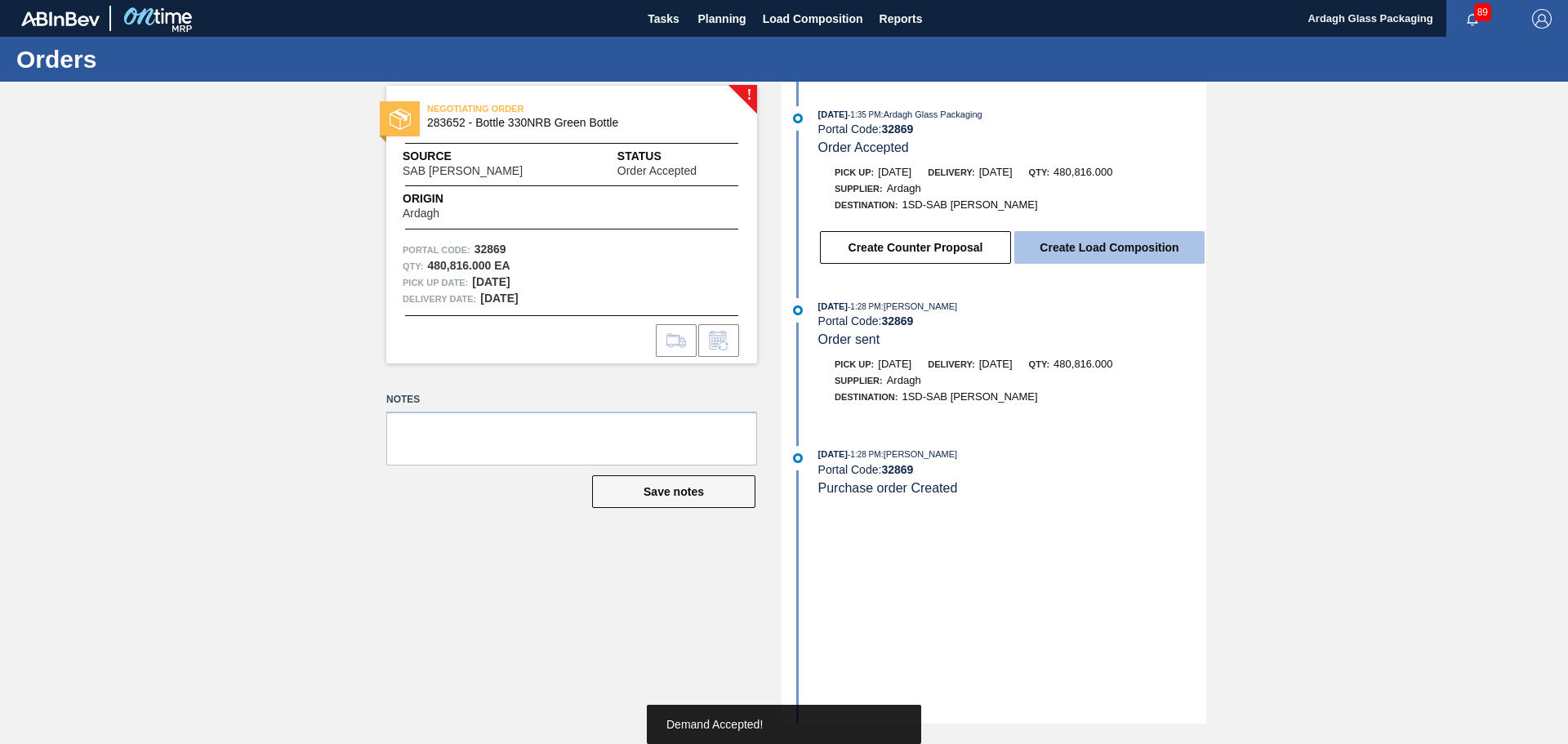
click at [1100, 244] on button "Create Load Composition" at bounding box center [1109, 248] width 190 height 33
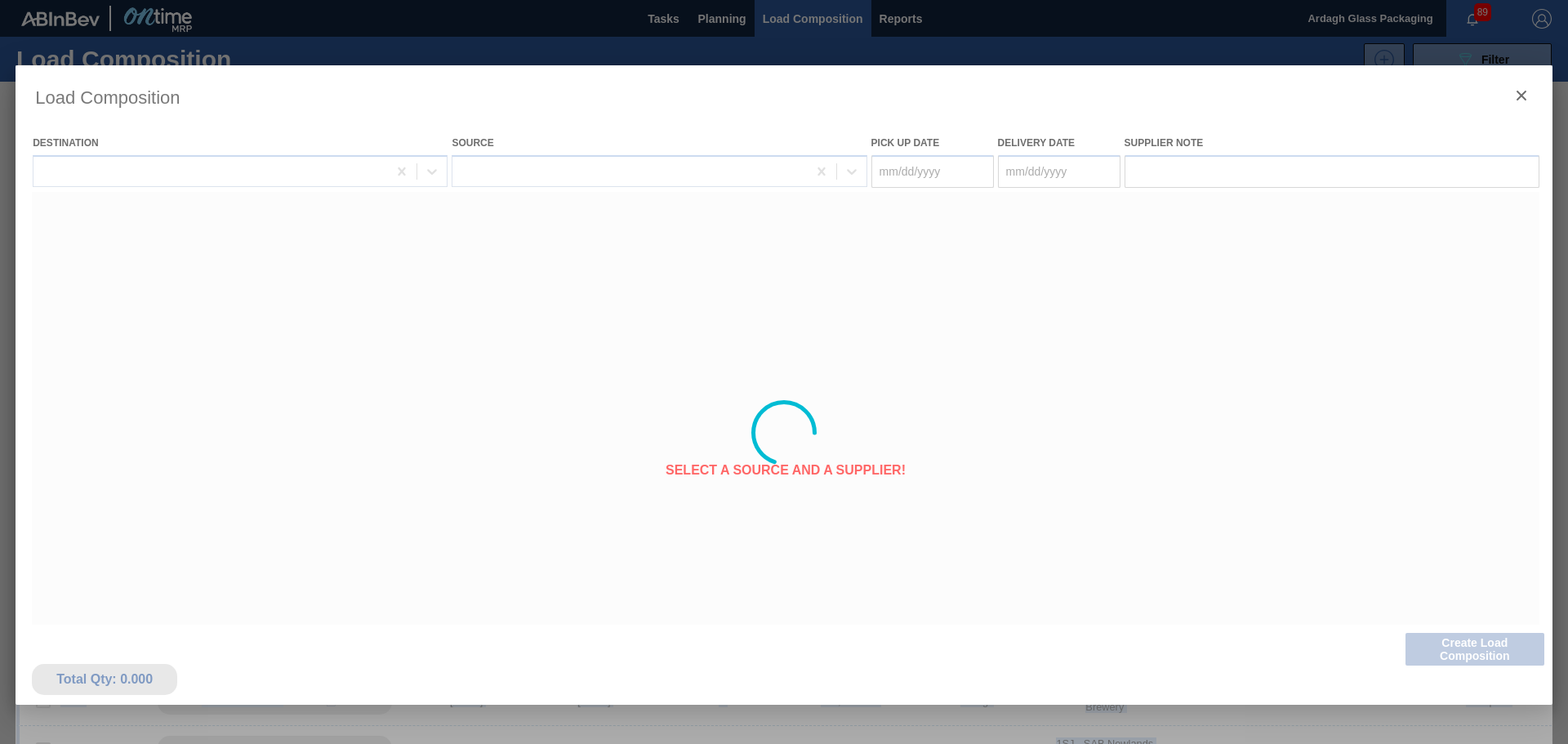
type Date "[DATE]"
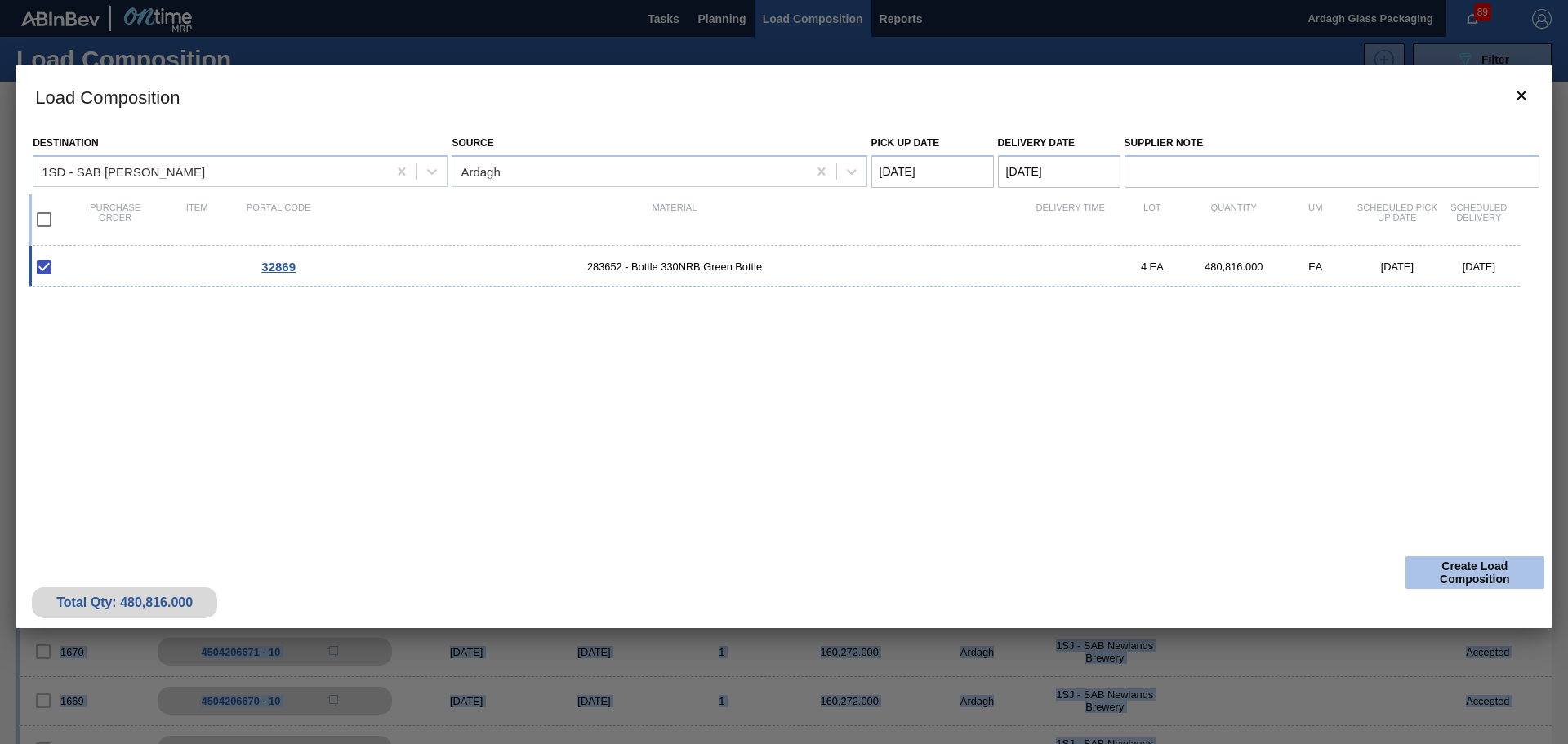
click at [1480, 561] on button "Create Load Composition" at bounding box center [1474, 573] width 139 height 33
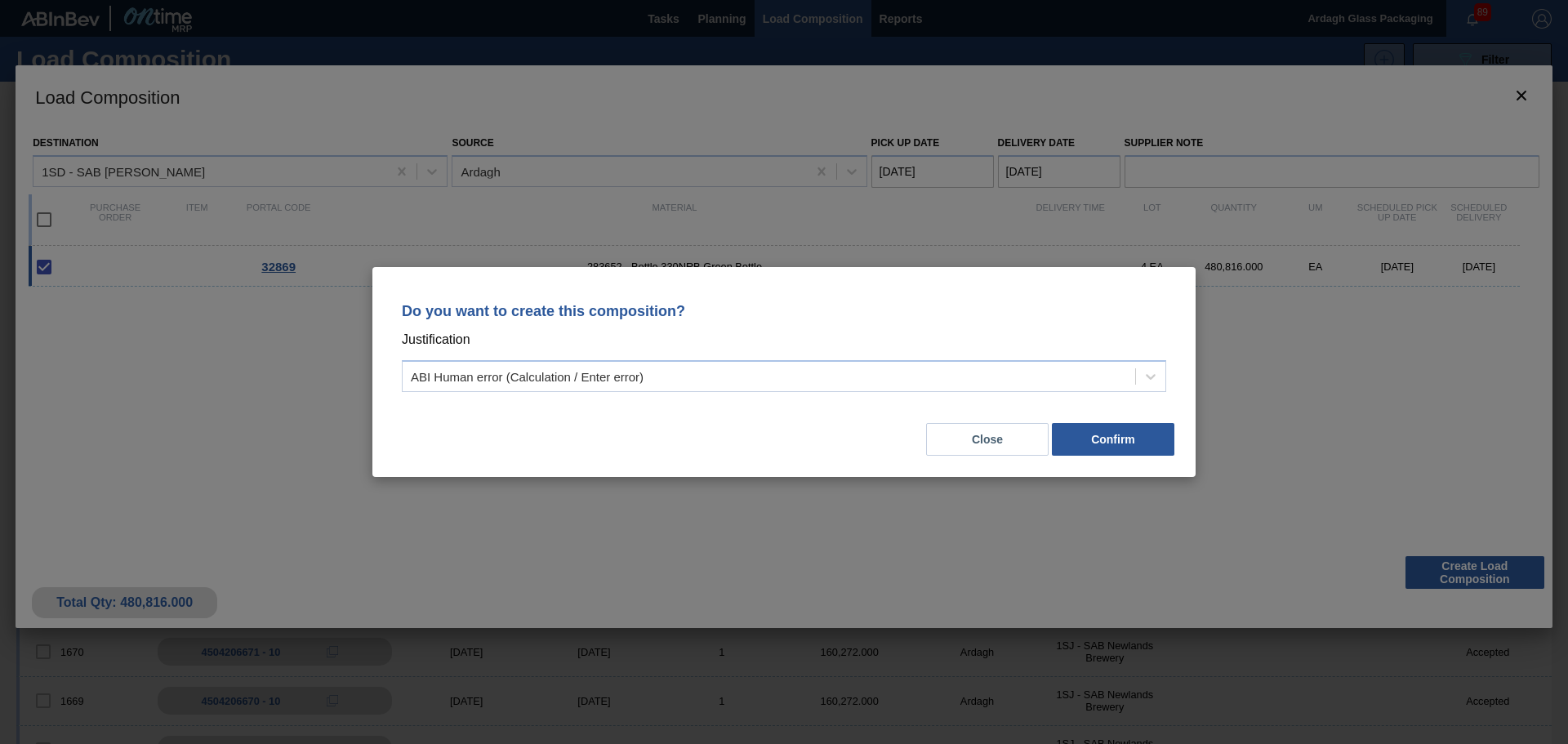
click at [1131, 421] on div "Close Confirm" at bounding box center [784, 429] width 784 height 55
click at [1138, 440] on button "Confirm" at bounding box center [1113, 439] width 122 height 33
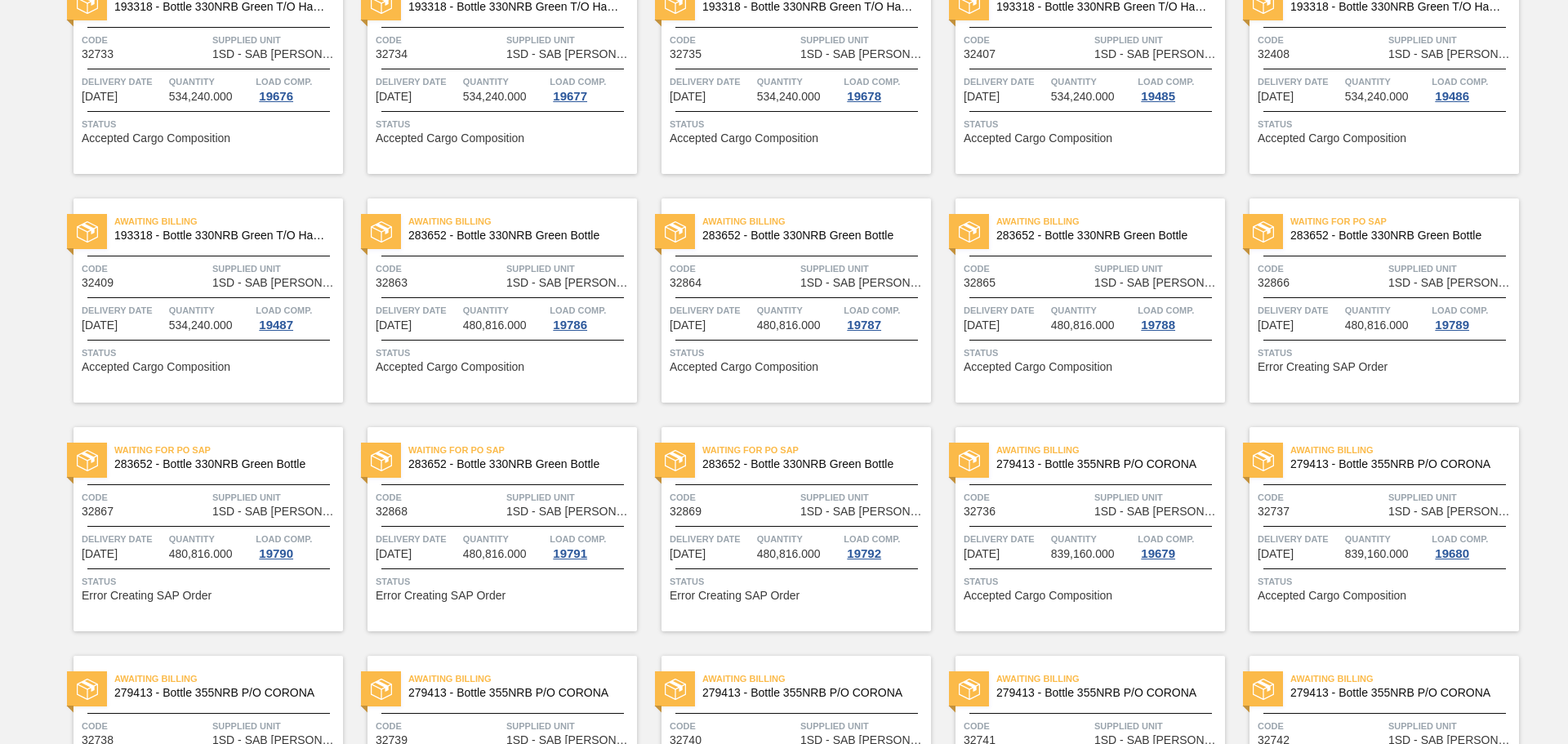
scroll to position [1728, 0]
